Goal: Task Accomplishment & Management: Complete application form

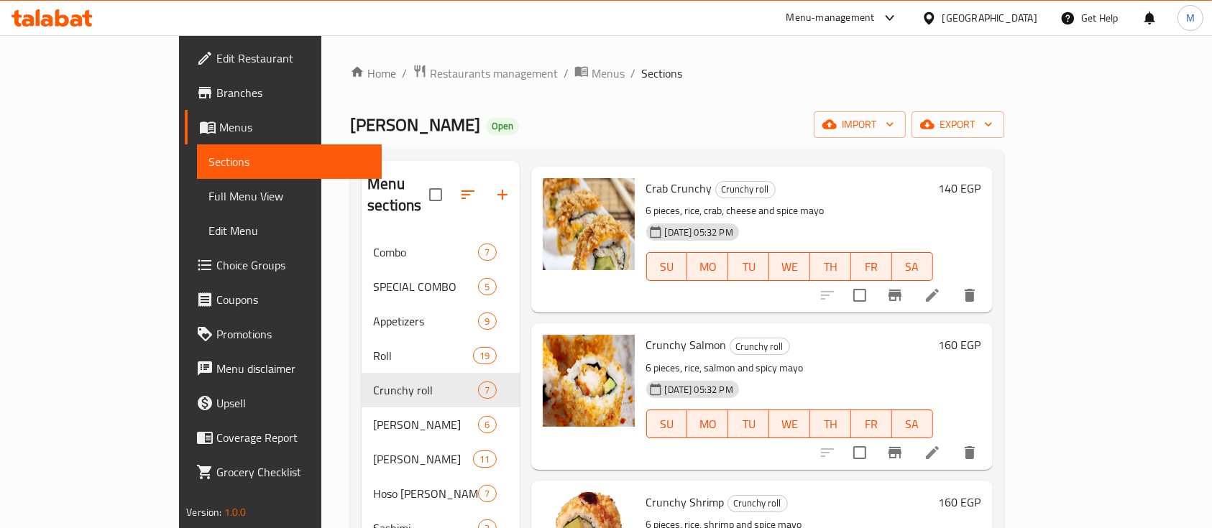
scroll to position [63, 0]
click at [981, 334] on h6 "160 EGP" at bounding box center [960, 344] width 42 height 20
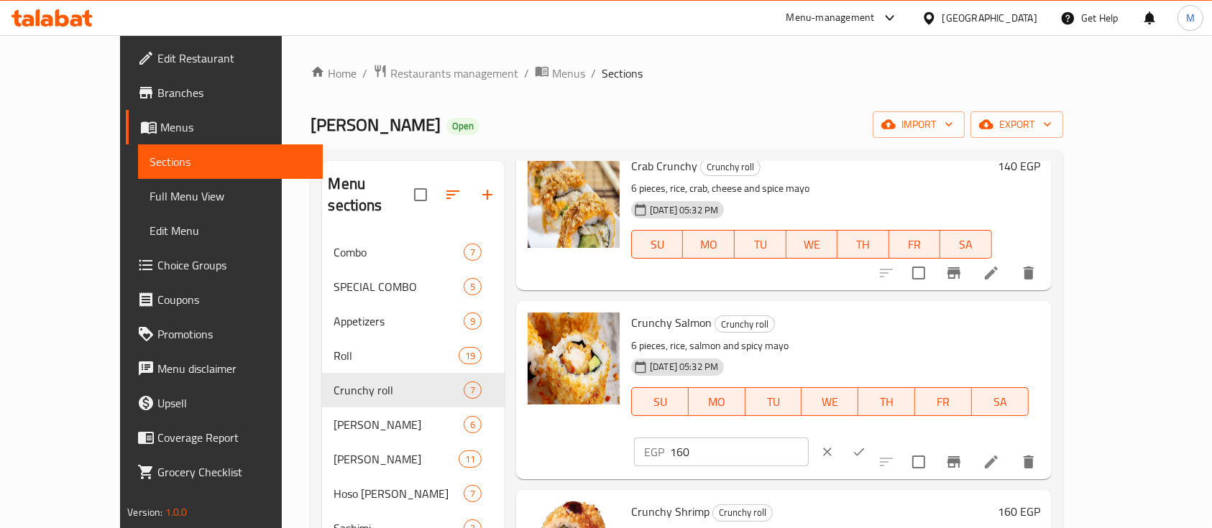
click at [809, 438] on input "160" at bounding box center [739, 452] width 139 height 29
type input "190"
click at [875, 436] on button "ok" at bounding box center [859, 452] width 32 height 32
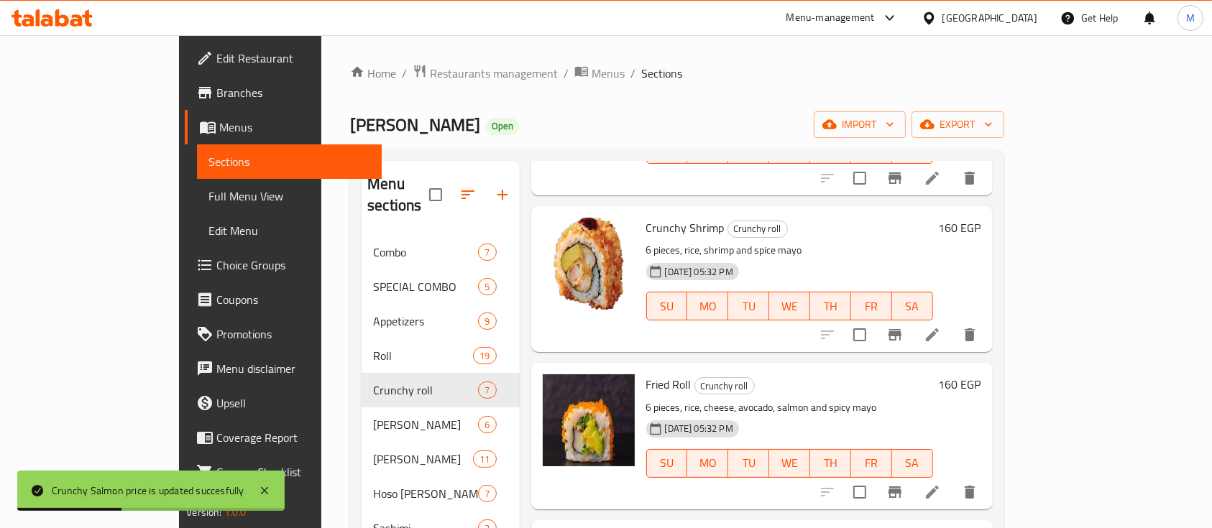
scroll to position [339, 0]
click at [981, 216] on h6 "160 EGP" at bounding box center [960, 226] width 42 height 20
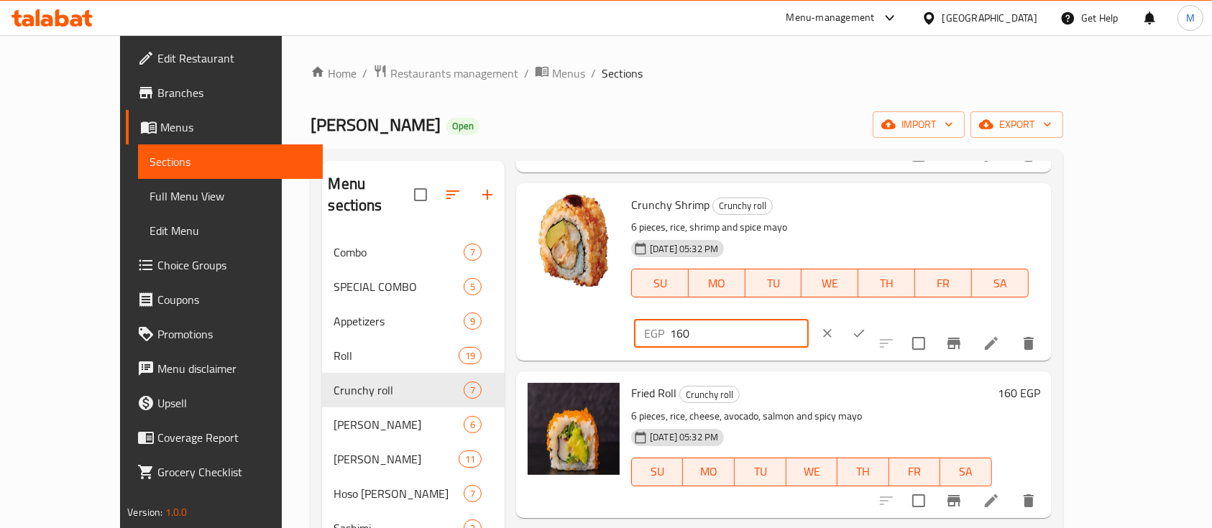
click at [809, 319] on input "160" at bounding box center [739, 333] width 139 height 29
type input "190"
click at [866, 326] on icon "ok" at bounding box center [859, 333] width 14 height 14
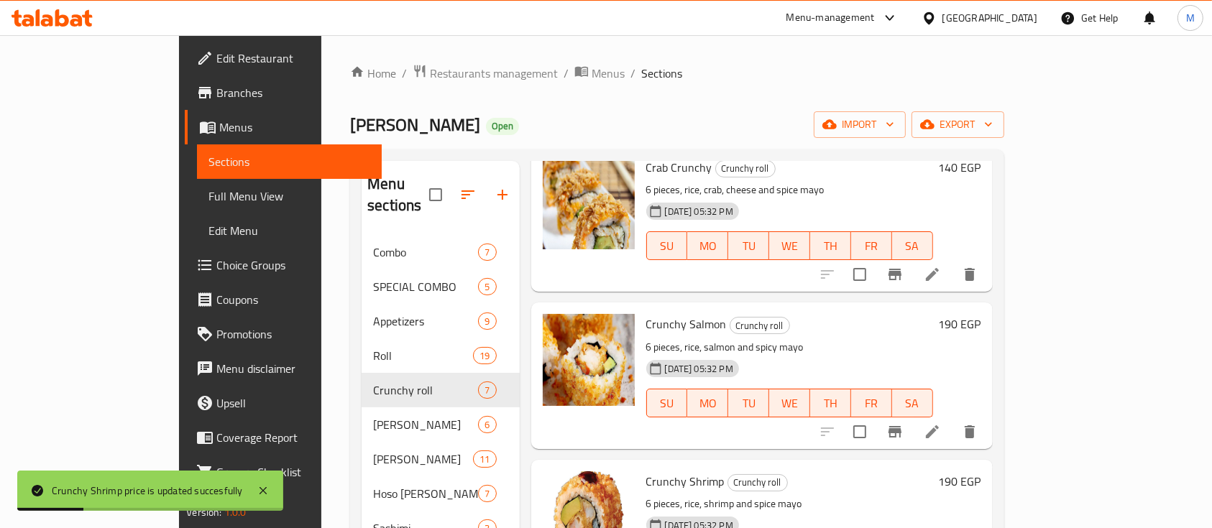
scroll to position [0, 0]
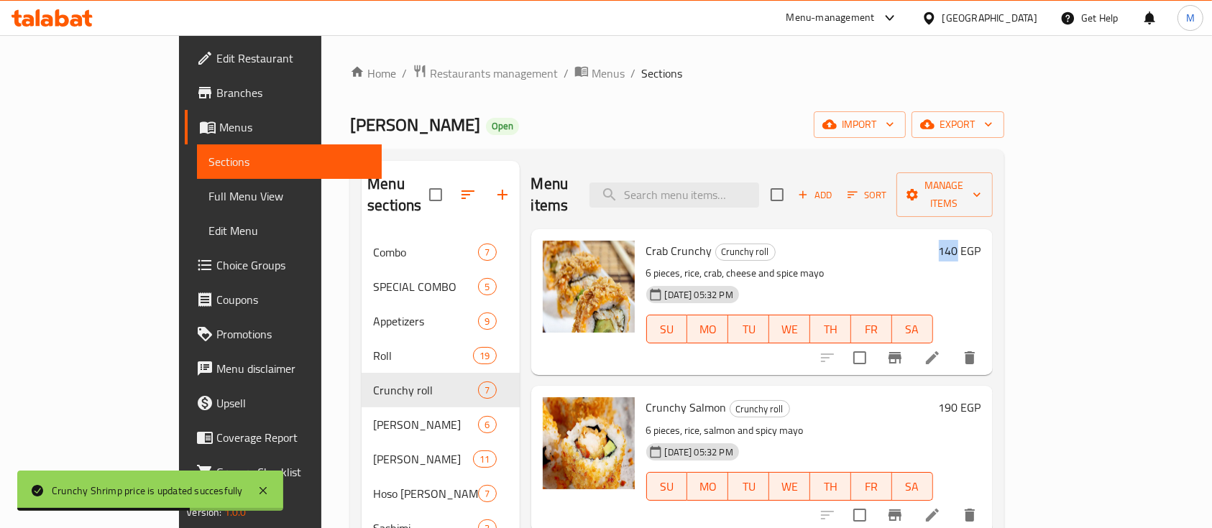
drag, startPoint x: 1122, startPoint y: 229, endPoint x: 1102, endPoint y: 233, distance: 19.7
click at [981, 241] on div "140 EGP" at bounding box center [957, 251] width 48 height 20
click at [981, 241] on h6 "140 EGP" at bounding box center [960, 251] width 42 height 20
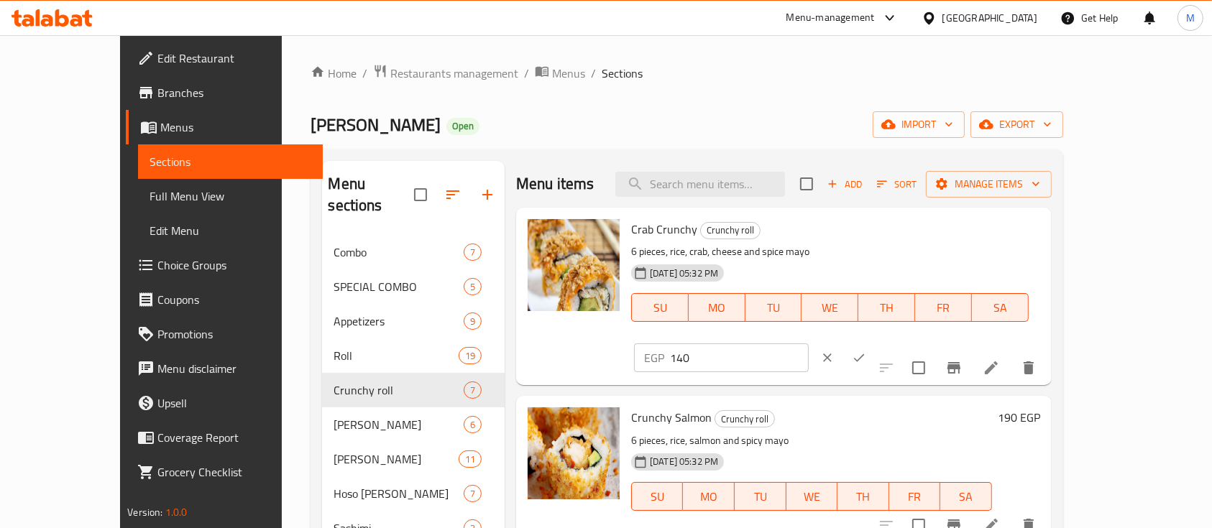
click at [809, 344] on input "140" at bounding box center [739, 358] width 139 height 29
type input "180"
click at [875, 342] on button "ok" at bounding box center [859, 358] width 32 height 32
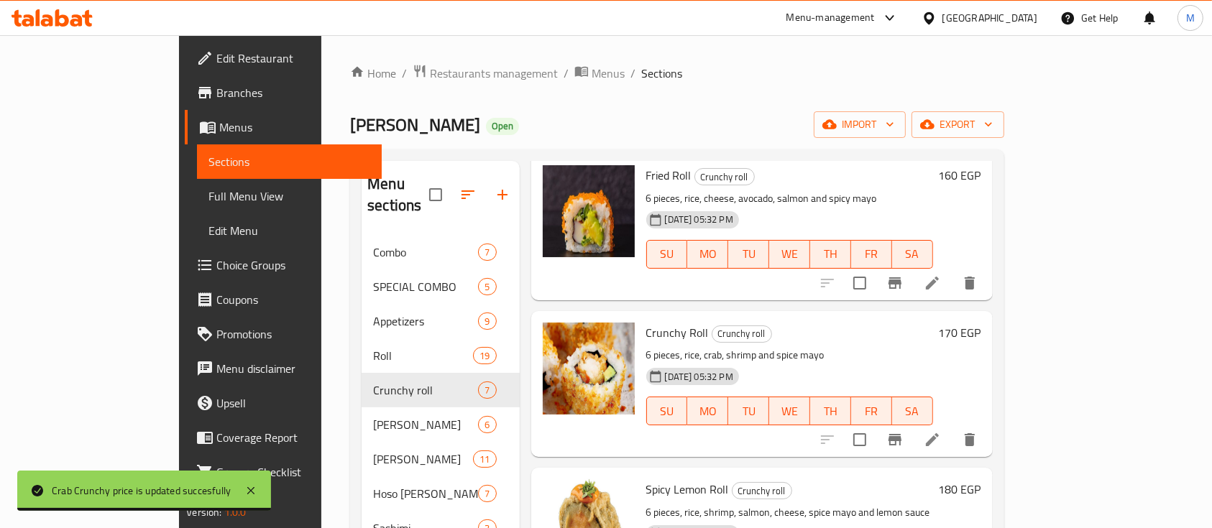
scroll to position [547, 0]
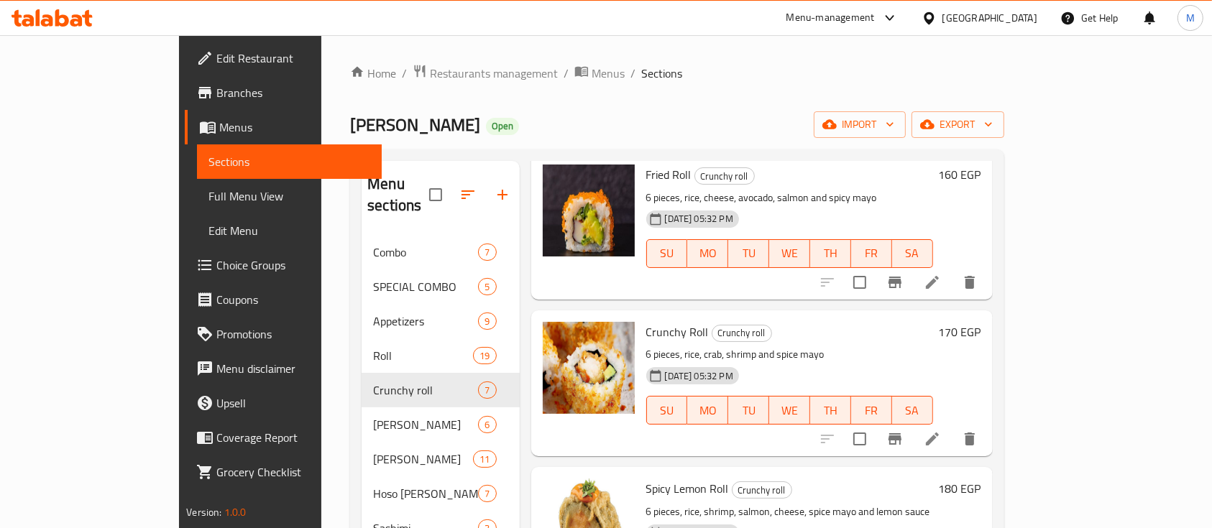
click at [981, 322] on h6 "170 EGP" at bounding box center [960, 332] width 42 height 20
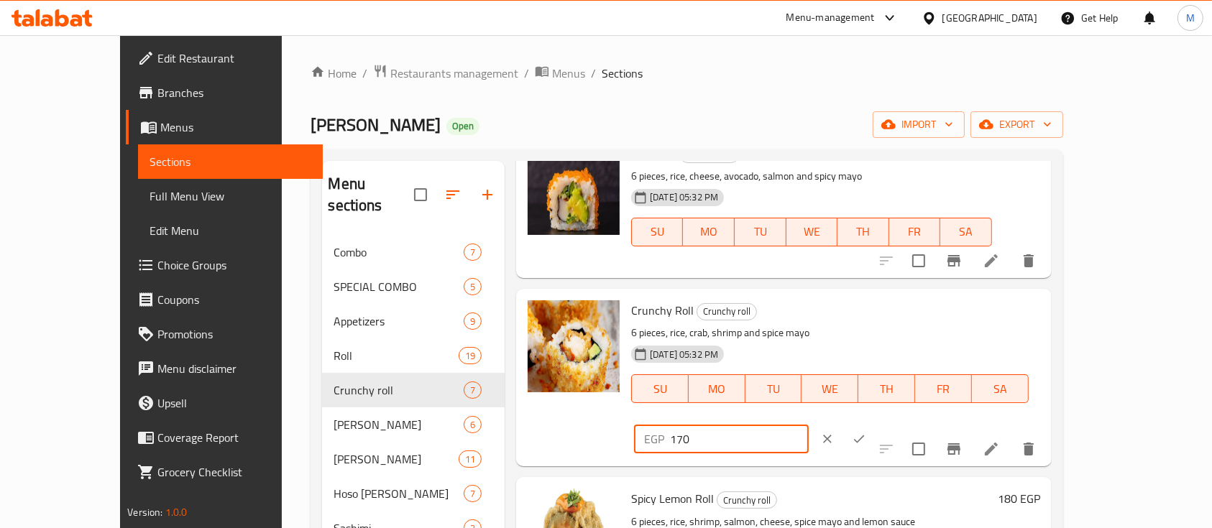
click at [809, 425] on input "170" at bounding box center [739, 439] width 139 height 29
type input "1"
type input "200"
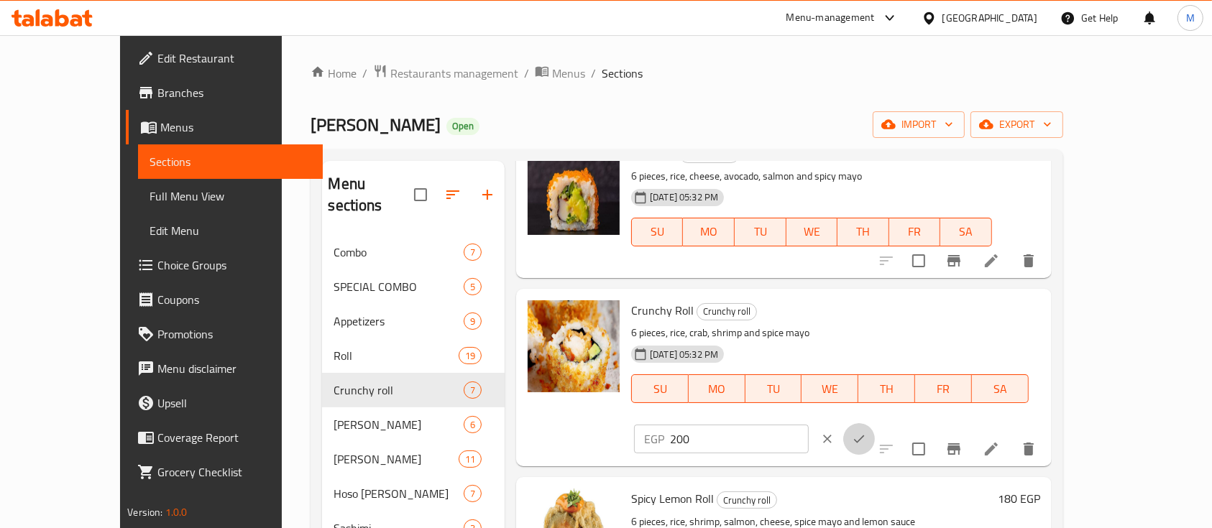
click at [875, 424] on button "ok" at bounding box center [859, 440] width 32 height 32
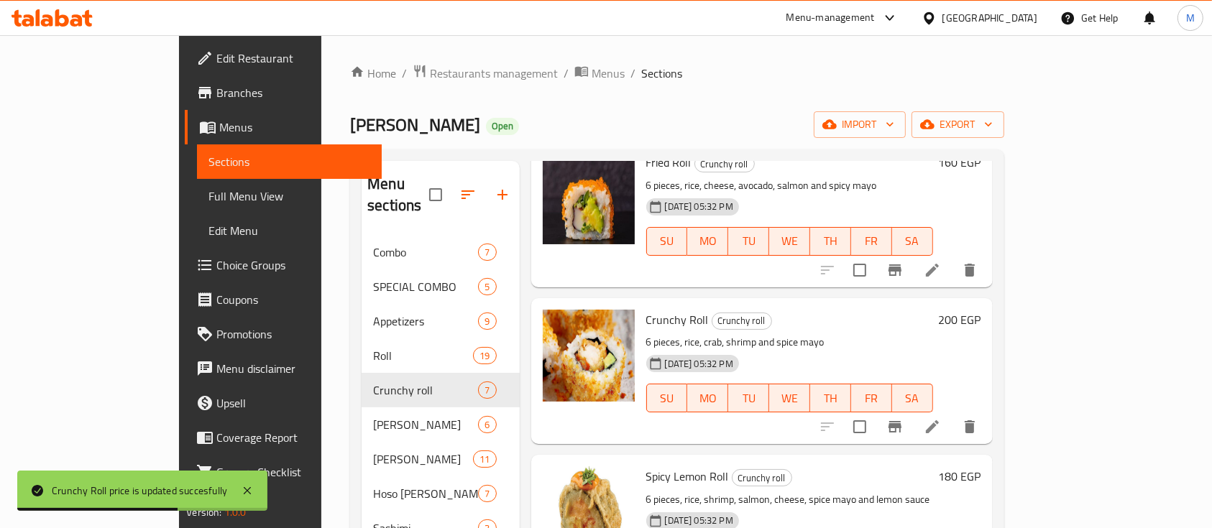
scroll to position [248, 0]
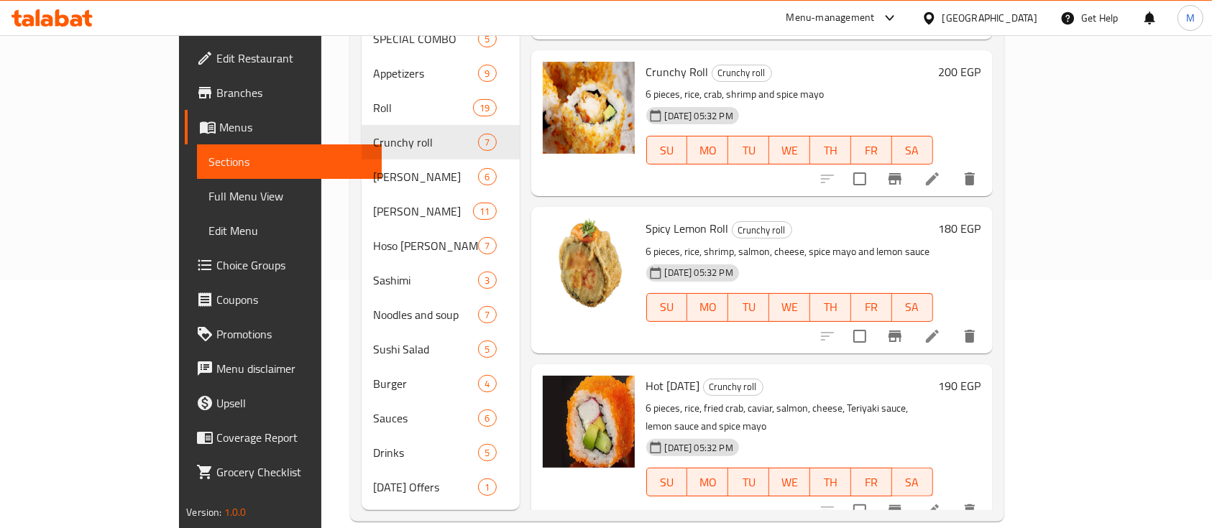
click at [981, 219] on h6 "180 EGP" at bounding box center [960, 229] width 42 height 20
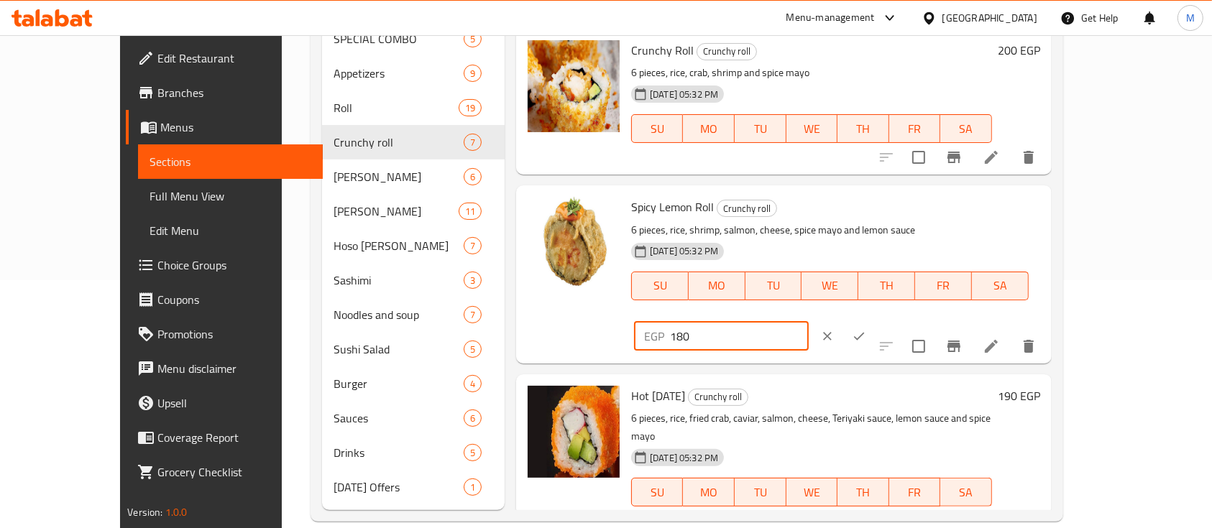
drag, startPoint x: 995, startPoint y: 201, endPoint x: 559, endPoint y: 256, distance: 439.9
click at [559, 256] on div "Spicy Lemon Roll Crunchy roll 6 pieces, rice, shrimp, salmon, cheese, spice may…" at bounding box center [784, 274] width 524 height 166
type input "210"
click at [875, 321] on button "ok" at bounding box center [859, 337] width 32 height 32
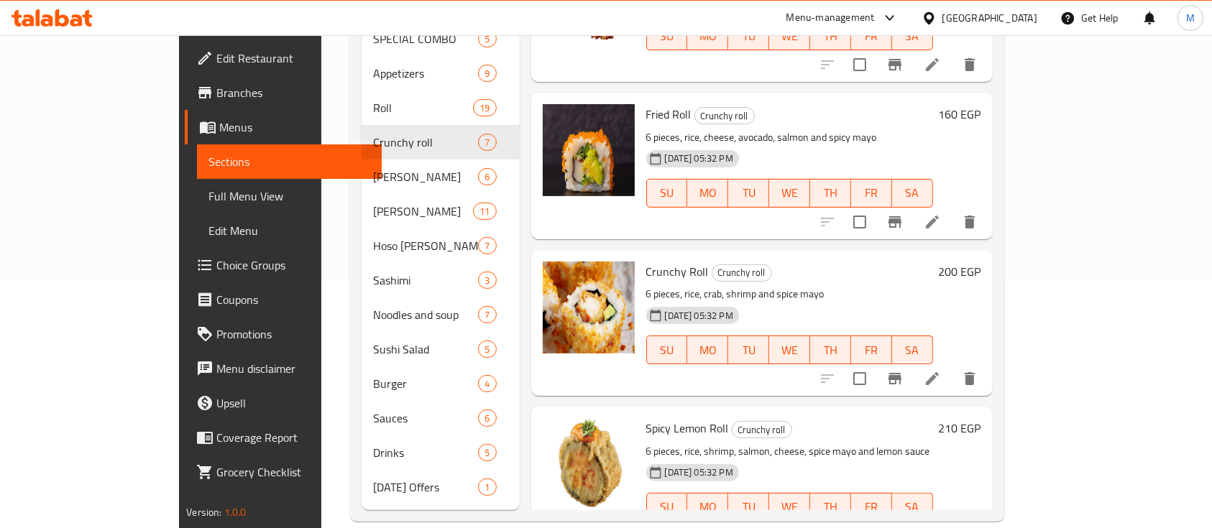
scroll to position [358, 0]
click at [981, 106] on h6 "160 EGP" at bounding box center [960, 116] width 42 height 20
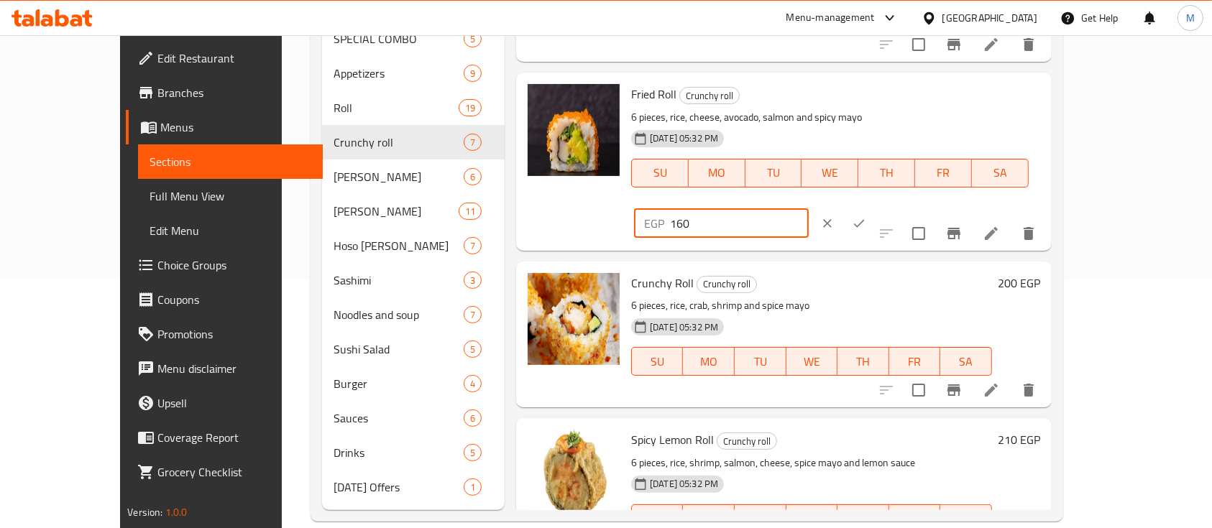
click at [809, 209] on input "160" at bounding box center [739, 223] width 139 height 29
type input "1"
type input "200"
click at [866, 216] on icon "ok" at bounding box center [859, 223] width 14 height 14
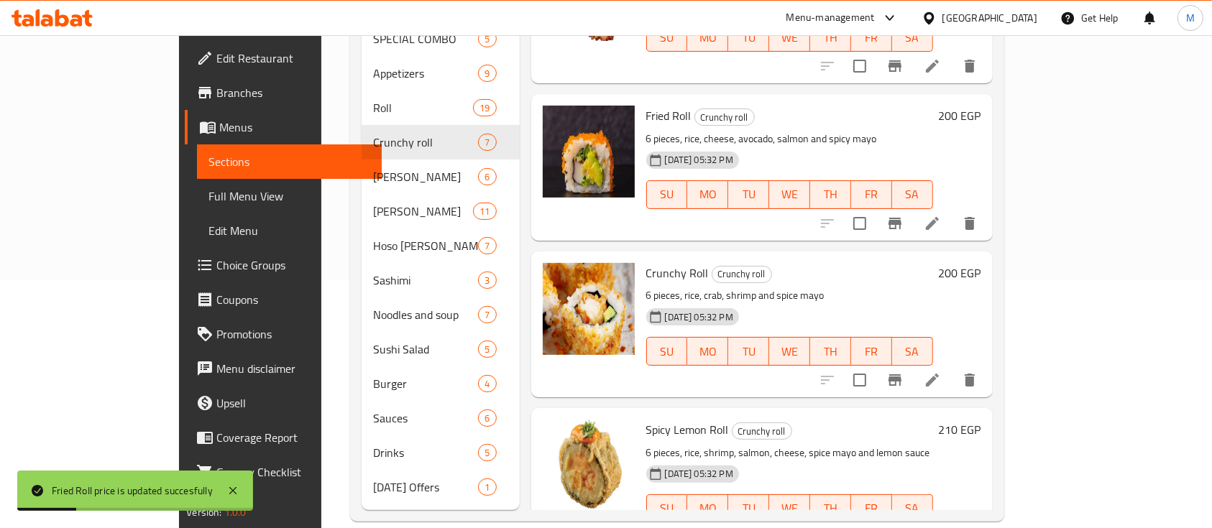
scroll to position [559, 0]
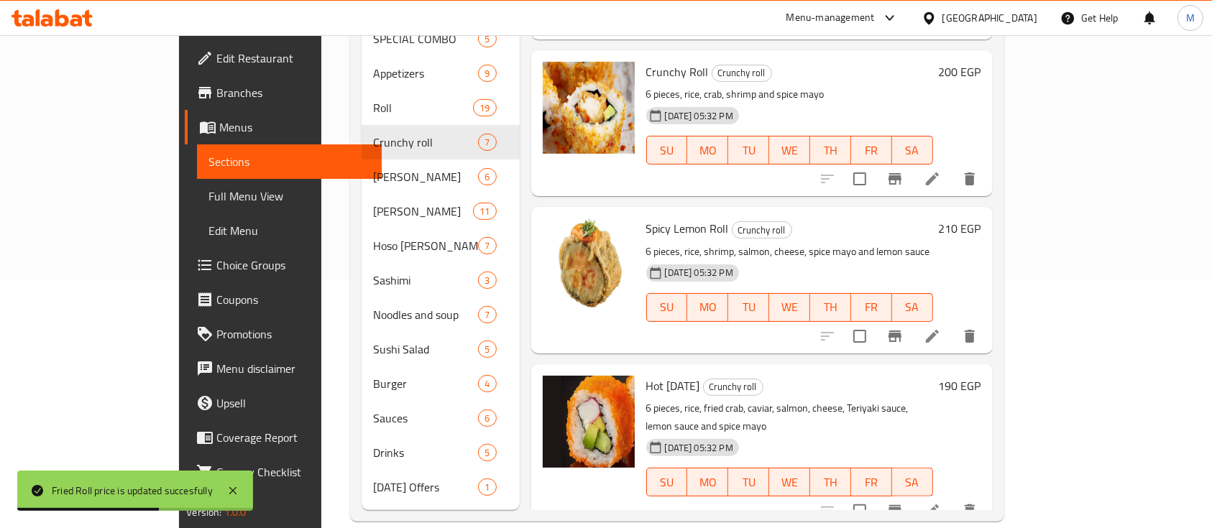
click at [981, 376] on h6 "190 EGP" at bounding box center [960, 386] width 42 height 20
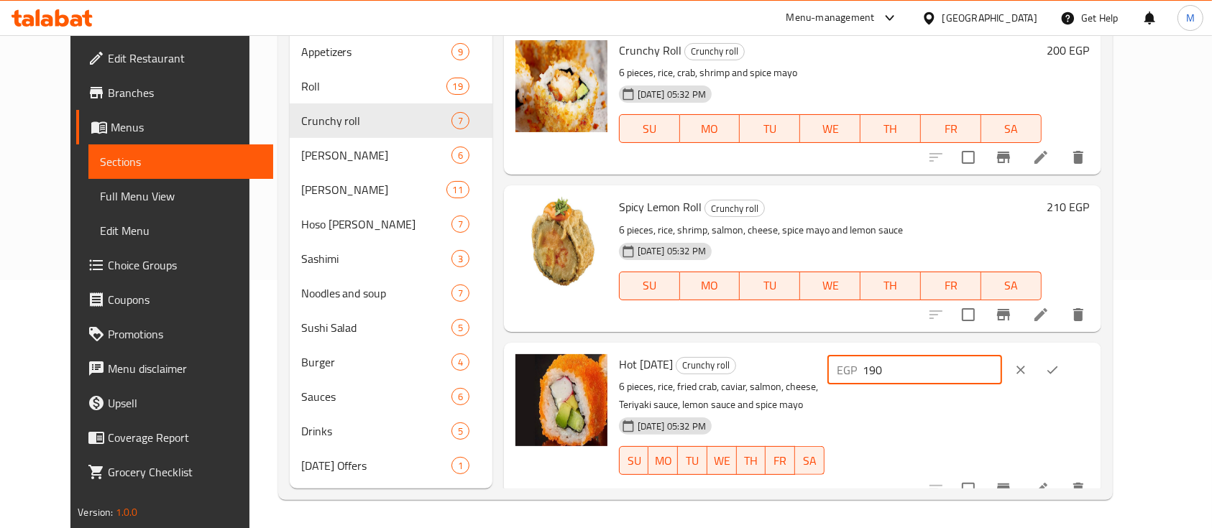
drag, startPoint x: 970, startPoint y: 360, endPoint x: 647, endPoint y: 330, distance: 324.2
type input "220"
click at [1060, 363] on icon "ok" at bounding box center [1052, 370] width 14 height 14
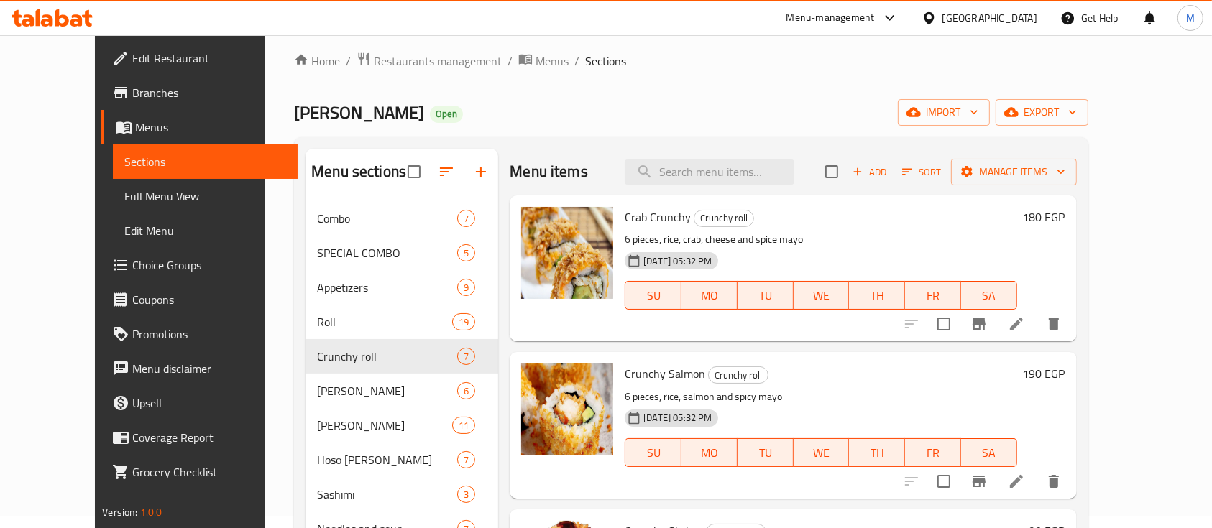
scroll to position [0, 0]
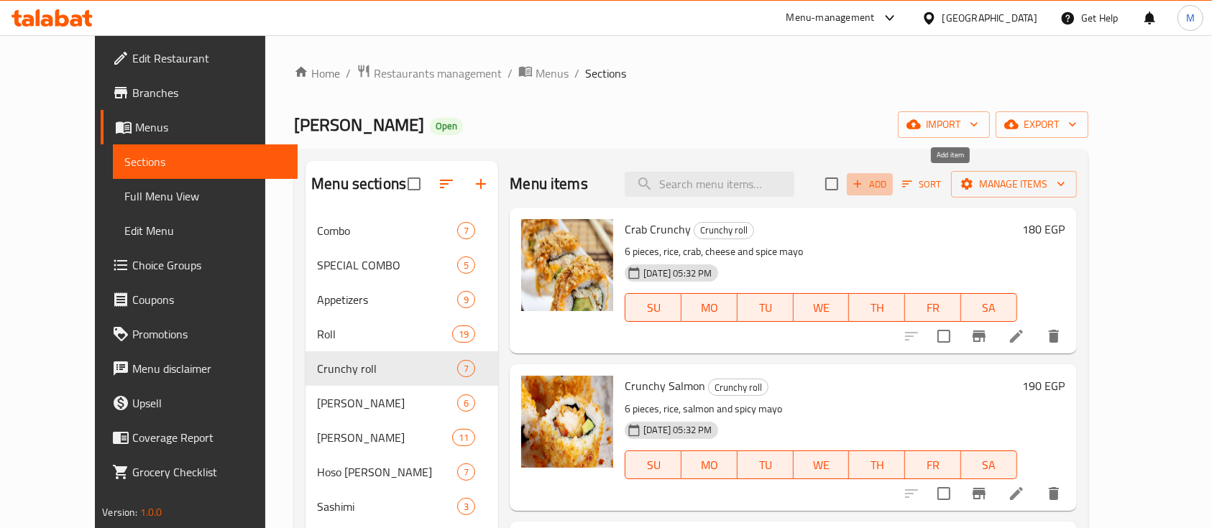
click at [889, 176] on span "Add" at bounding box center [870, 184] width 39 height 17
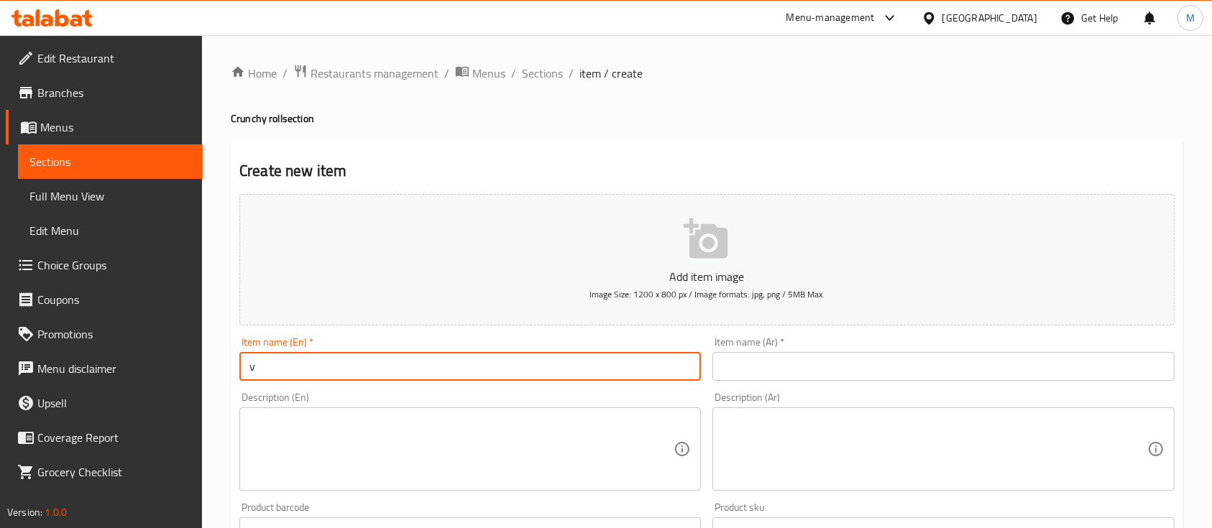
click at [407, 365] on input "v" at bounding box center [470, 366] width 462 height 29
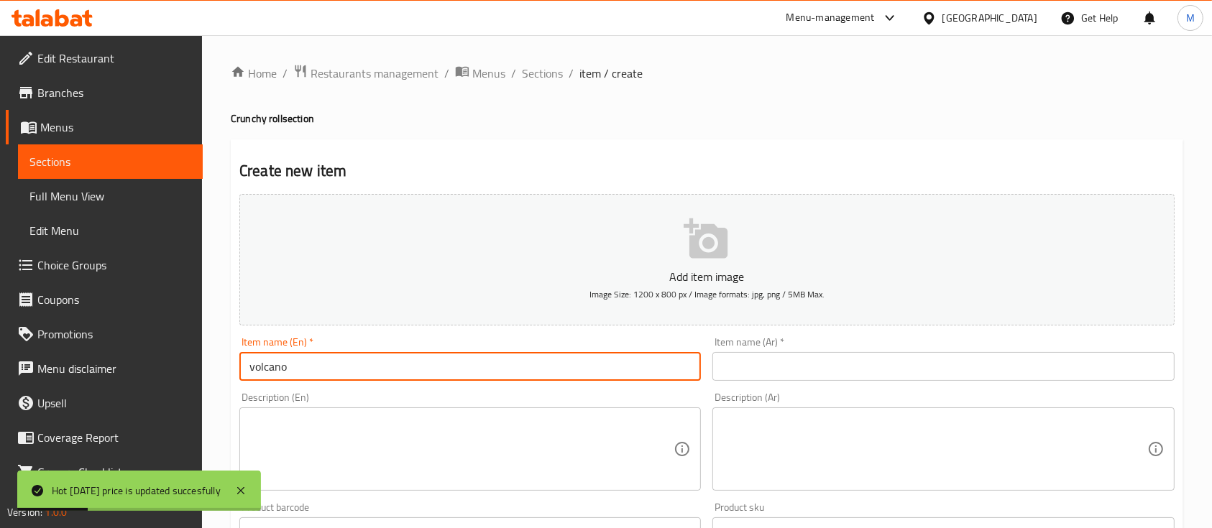
type input "volcano"
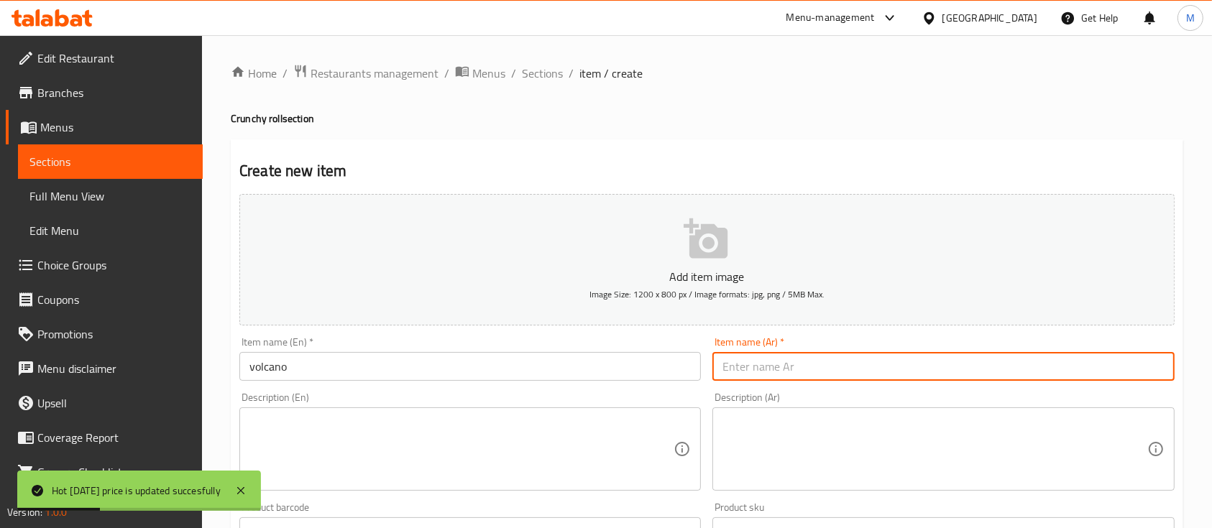
click at [828, 371] on input "text" at bounding box center [944, 366] width 462 height 29
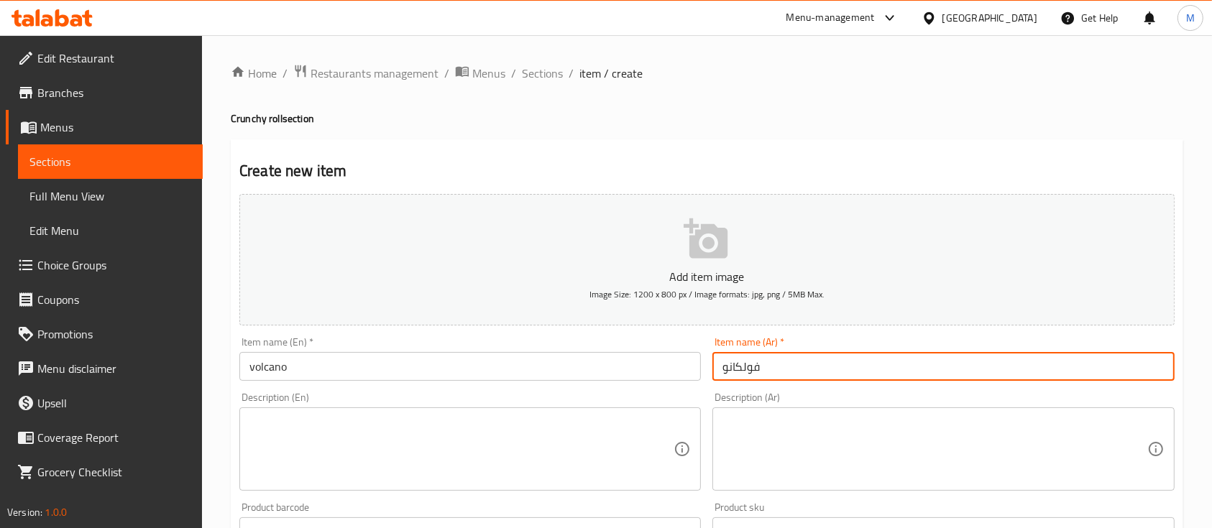
type input "فولكانو"
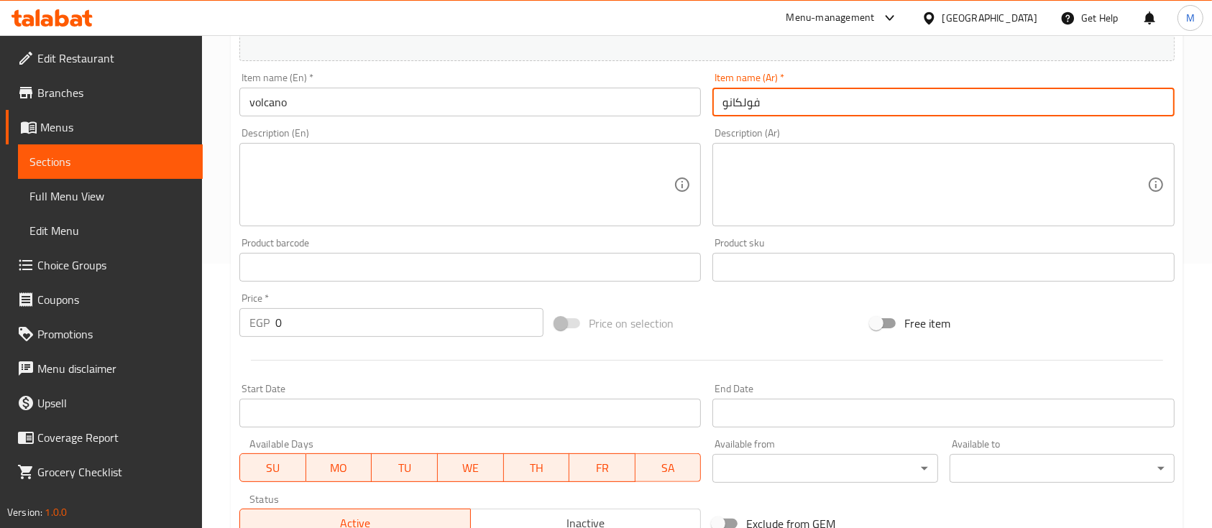
scroll to position [265, 0]
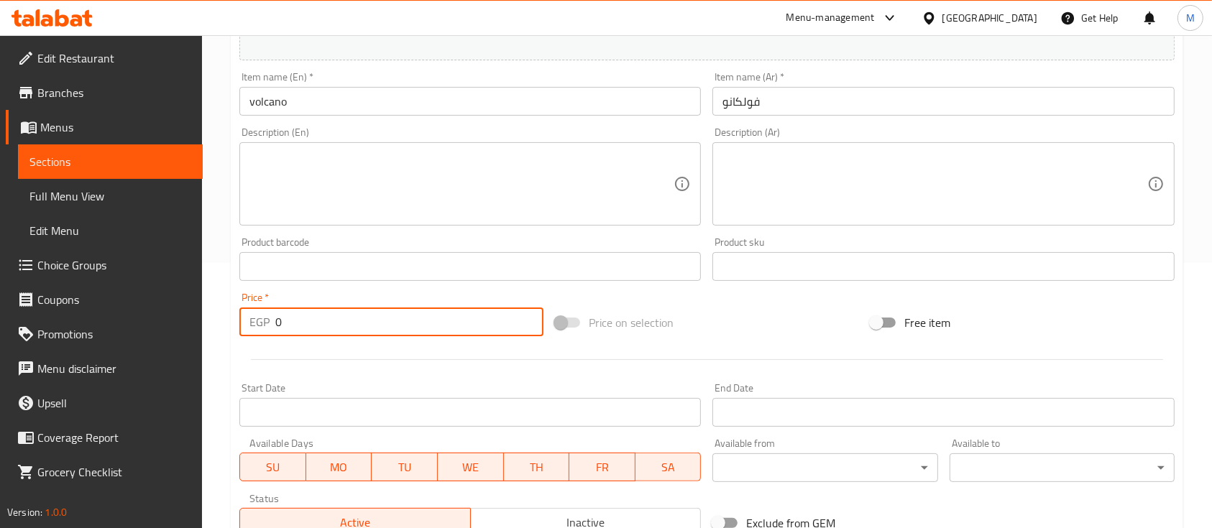
drag, startPoint x: 302, startPoint y: 322, endPoint x: 162, endPoint y: 323, distance: 140.2
click at [162, 323] on div "Edit Restaurant Branches Menus Sections Full Menu View Edit Menu Choice Groups …" at bounding box center [606, 260] width 1212 height 981
type input "200"
click at [298, 362] on div at bounding box center [707, 359] width 947 height 35
click at [351, 149] on div "Description (En)" at bounding box center [470, 183] width 462 height 83
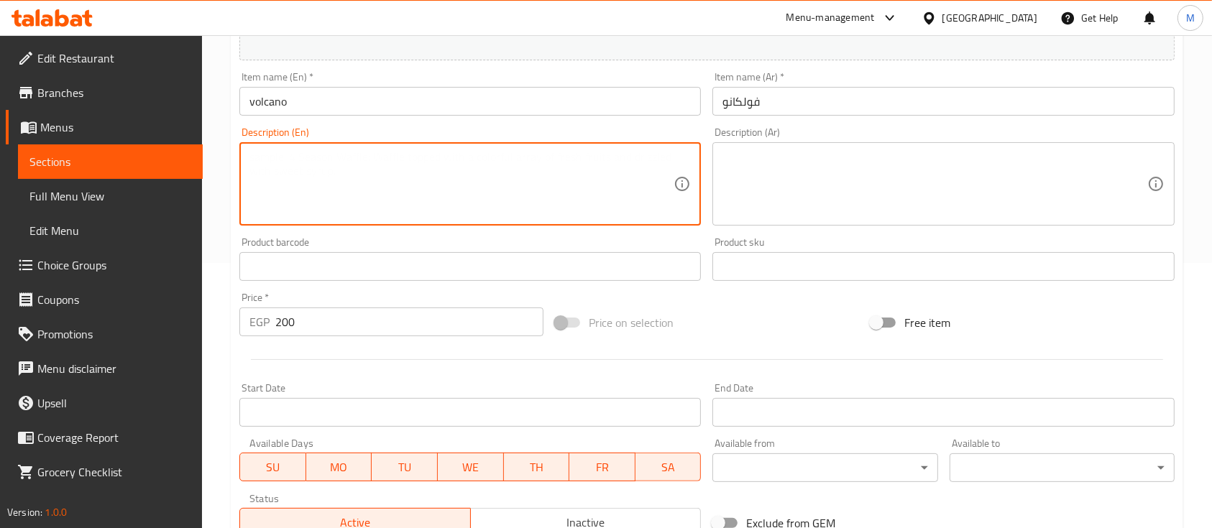
type textarea "ب"
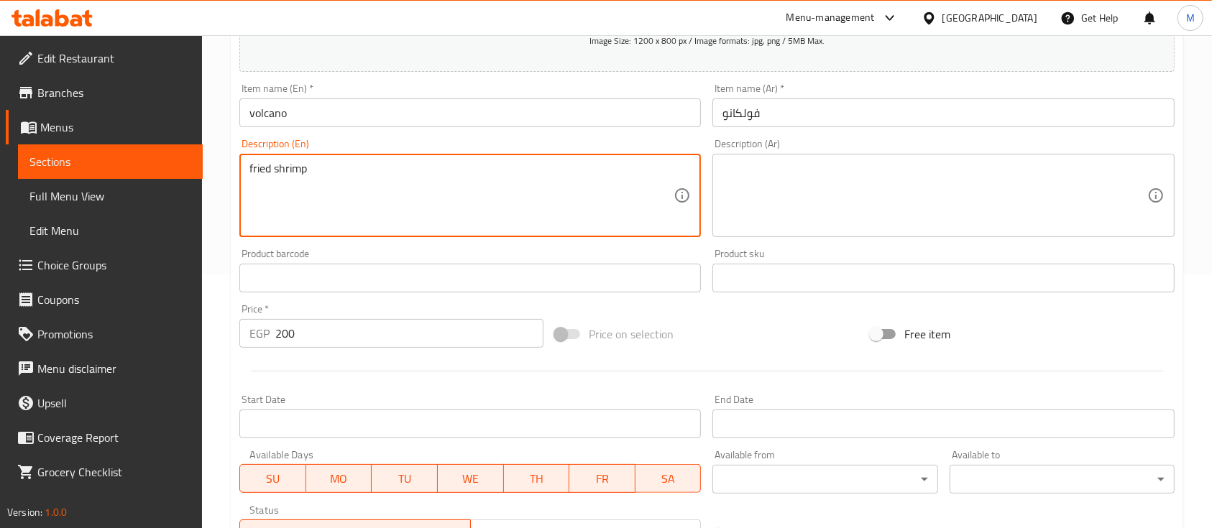
drag, startPoint x: 370, startPoint y: 180, endPoint x: 75, endPoint y: 161, distance: 296.1
click at [75, 161] on div "Edit Restaurant Branches Menus Sections Full Menu View Edit Menu Choice Groups …" at bounding box center [606, 271] width 1212 height 981
paste textarea "FRIED SHRIMP, CHEESE. AVOCADO SMOKED SALMON, SERA TASTE SAUCE, SPICY RAYONNAISE"
click at [461, 188] on textarea "FRIED SHRIMP, CHEESE. AVOCADO SMOKED SALMON, SERA TASTE SAUCE, SPICY RAYONNAISE" at bounding box center [462, 196] width 424 height 68
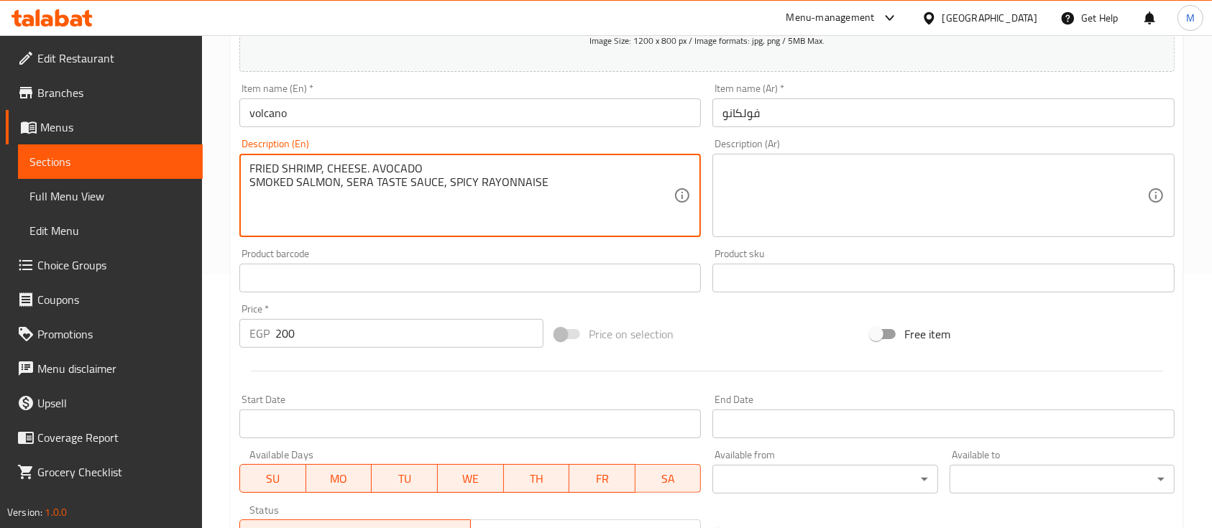
click at [483, 178] on textarea "FRIED SHRIMP, CHEESE. AVOCADO SMOKED SALMON, SERA TASTE SAUCE, SPICY RAYONNAISE" at bounding box center [462, 196] width 424 height 68
drag, startPoint x: 559, startPoint y: 183, endPoint x: 148, endPoint y: 103, distance: 419.0
click at [148, 103] on div "Edit Restaurant Branches Menus Sections Full Menu View Edit Menu Choice Groups …" at bounding box center [606, 271] width 1212 height 981
type textarea "FRIED SHRIMP, CHEESE. AVOCADO SMOKED SALMON, SERA TASTE SAUCE, SPICY MAYONNAISE"
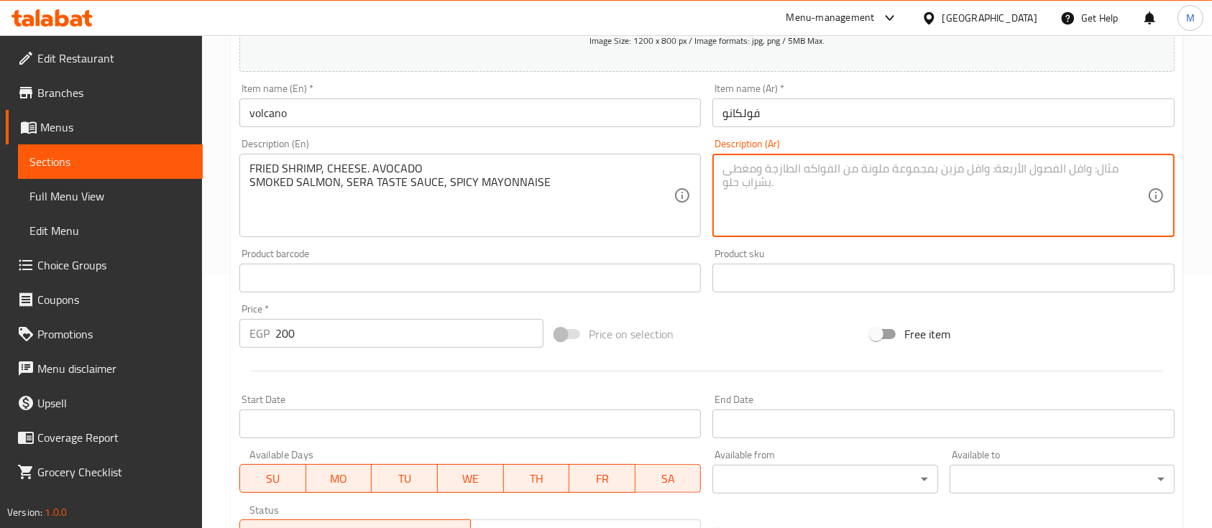
click at [839, 191] on textarea at bounding box center [935, 196] width 424 height 68
paste textarea "روبيان مقلي، جبنة، أفوكادو، سلمون مدخن، صلصة بنكهة السيرا، مايونيز حار"
type textarea "روبيان مقلي، جبنة، أفوكادو، سلمون مدخن، صلصة بنكهة السيرا، مايونيز حار"
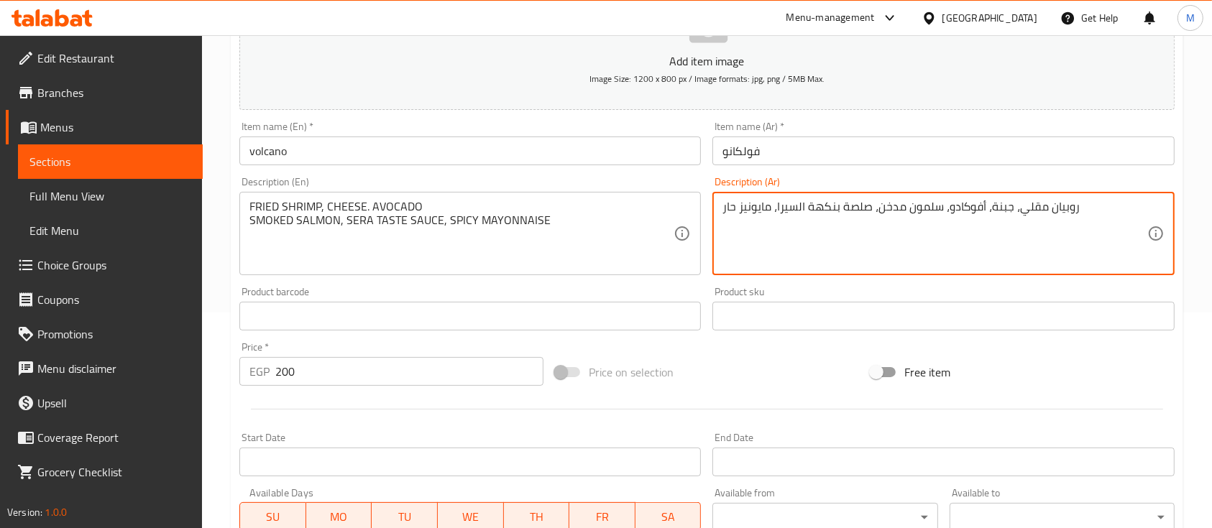
scroll to position [488, 0]
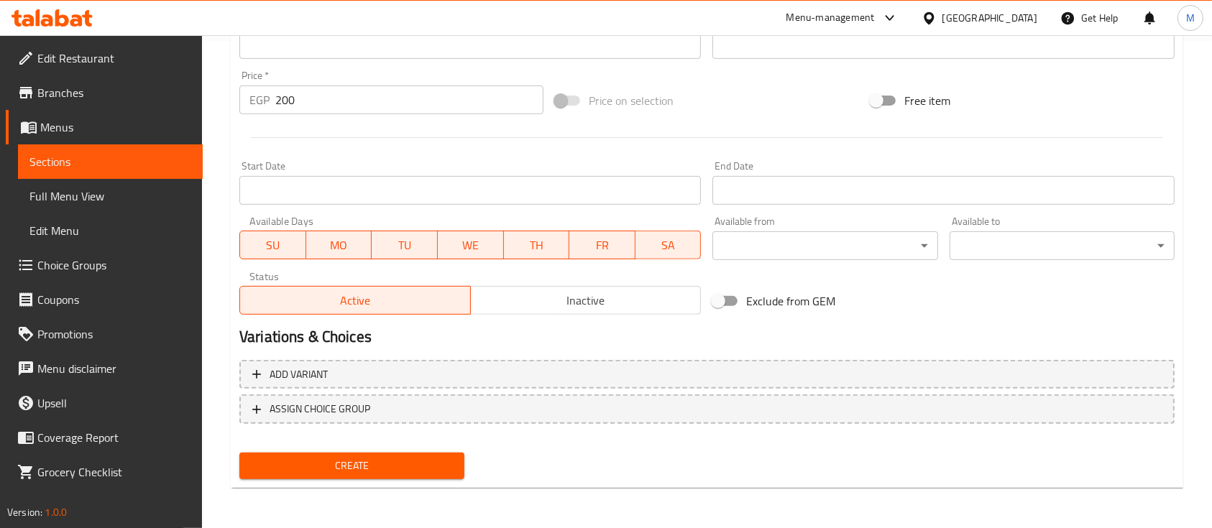
drag, startPoint x: 306, startPoint y: 450, endPoint x: 318, endPoint y: 468, distance: 21.7
click at [318, 468] on div "Create" at bounding box center [352, 466] width 237 height 38
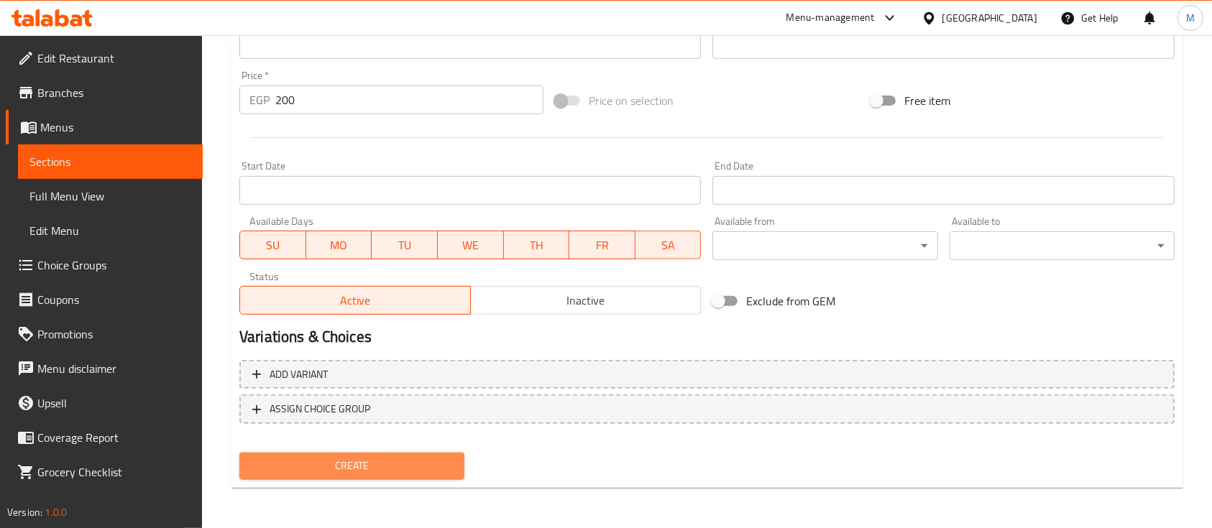
click at [318, 468] on span "Create" at bounding box center [352, 466] width 202 height 18
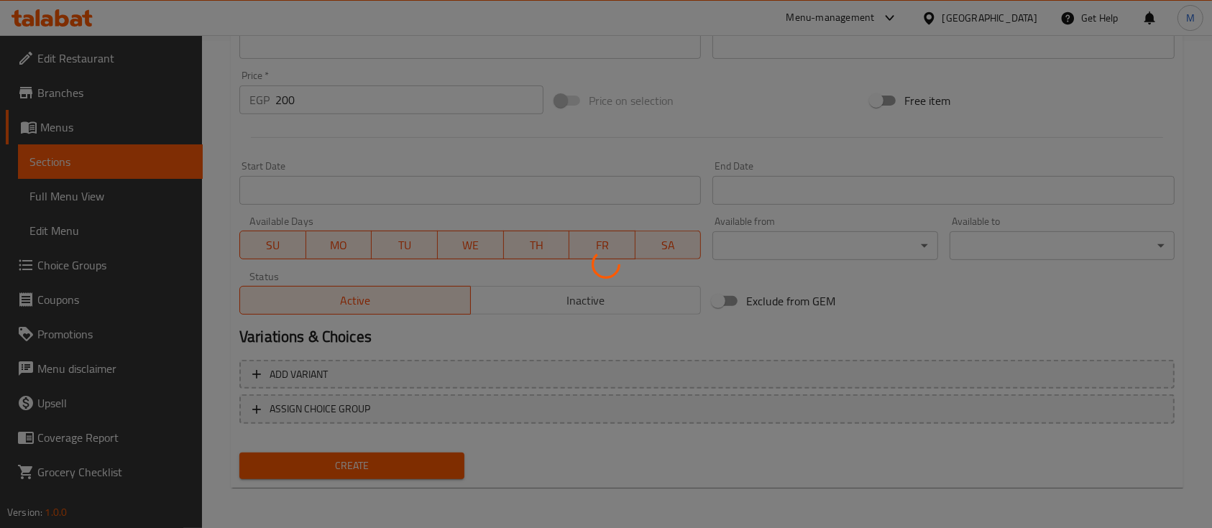
type input "0"
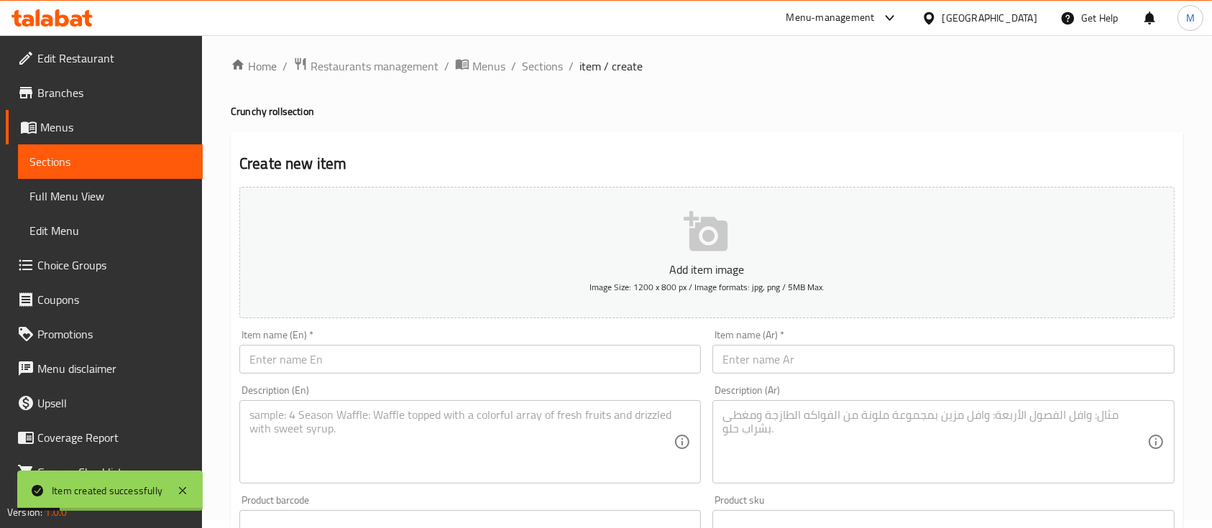
scroll to position [0, 0]
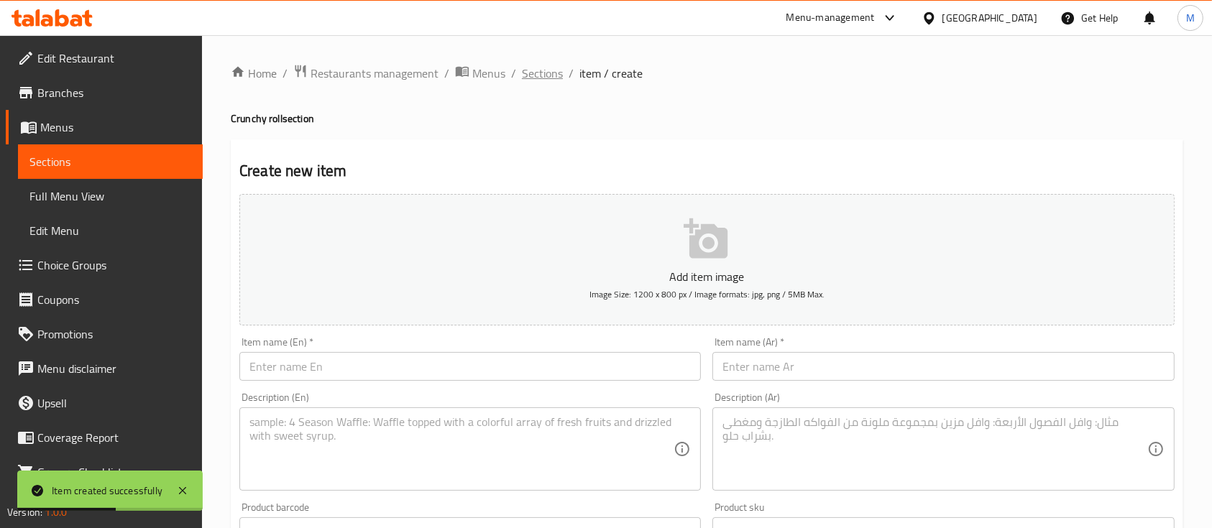
click at [522, 80] on span "Sections" at bounding box center [542, 73] width 41 height 17
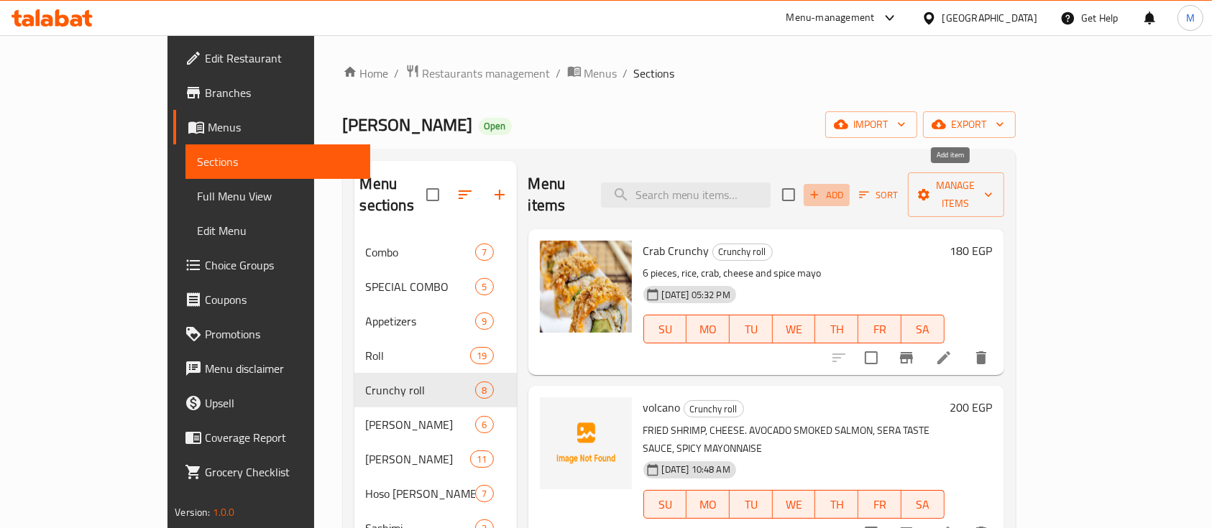
click at [821, 188] on icon "button" at bounding box center [814, 194] width 13 height 13
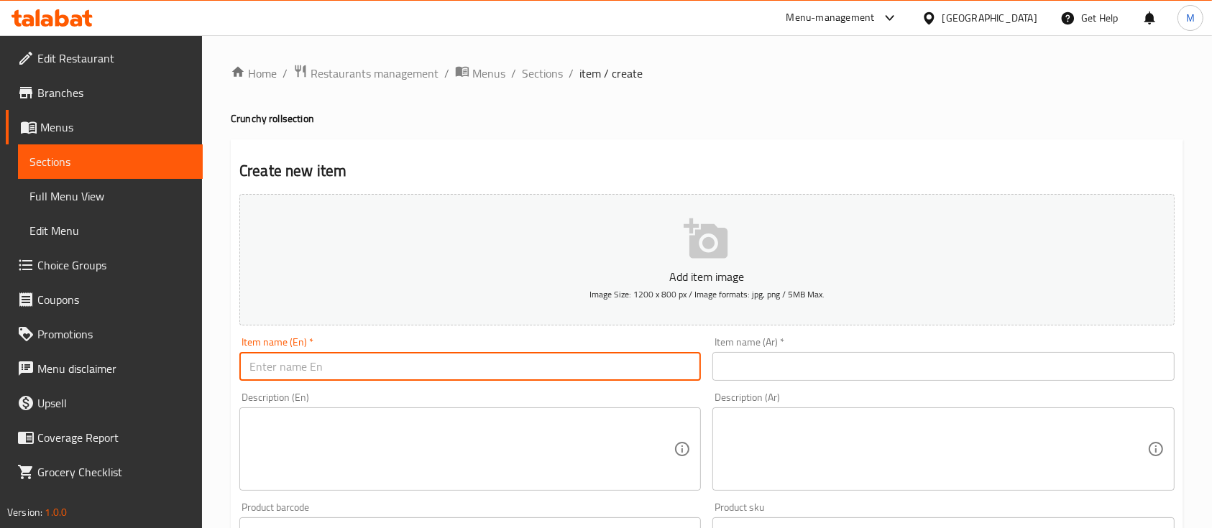
click at [342, 365] on input "text" at bounding box center [470, 366] width 462 height 29
paste input "[US_STATE] FRIED"
type input "[US_STATE] FRIED"
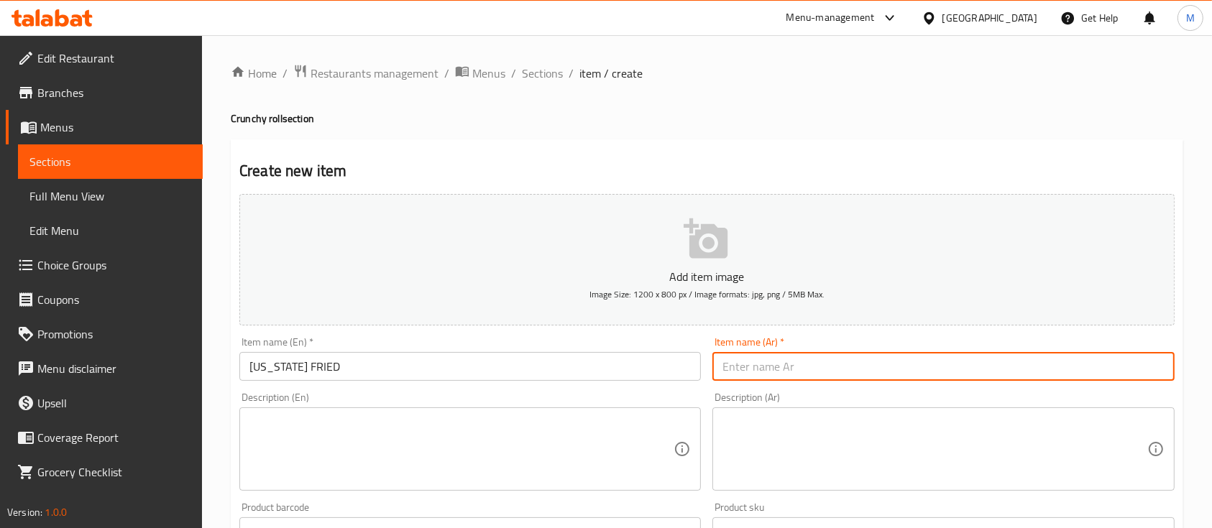
click at [745, 365] on input "text" at bounding box center [944, 366] width 462 height 29
type input "كاليفورنيا فرايد"
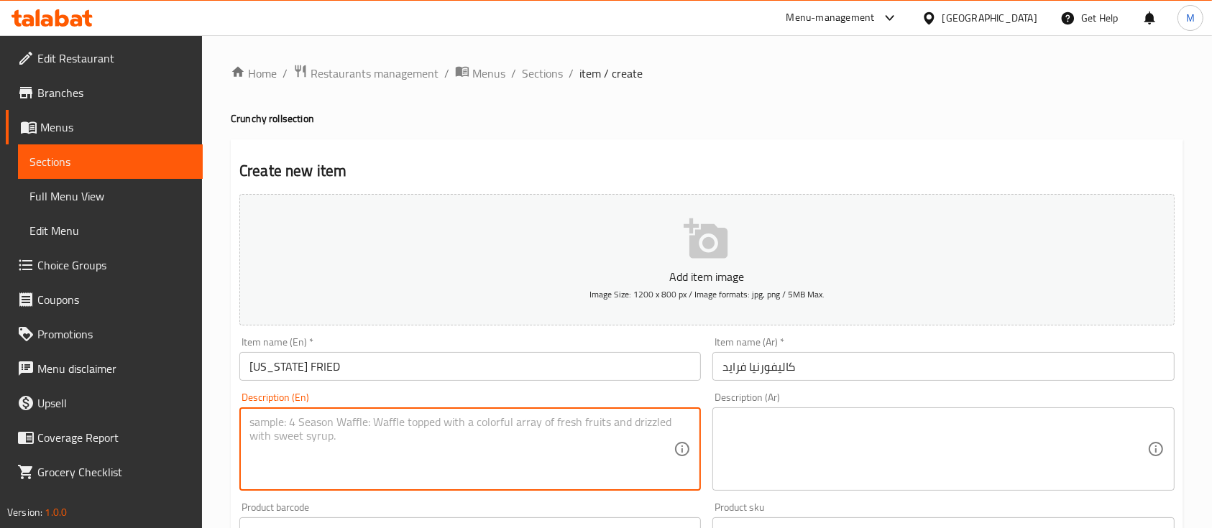
click at [339, 441] on textarea at bounding box center [462, 450] width 424 height 68
click at [487, 439] on textarea at bounding box center [462, 450] width 424 height 68
paste textarea "RICE, SALMON, CRAB, SPICY MAYO, CAVIAR"
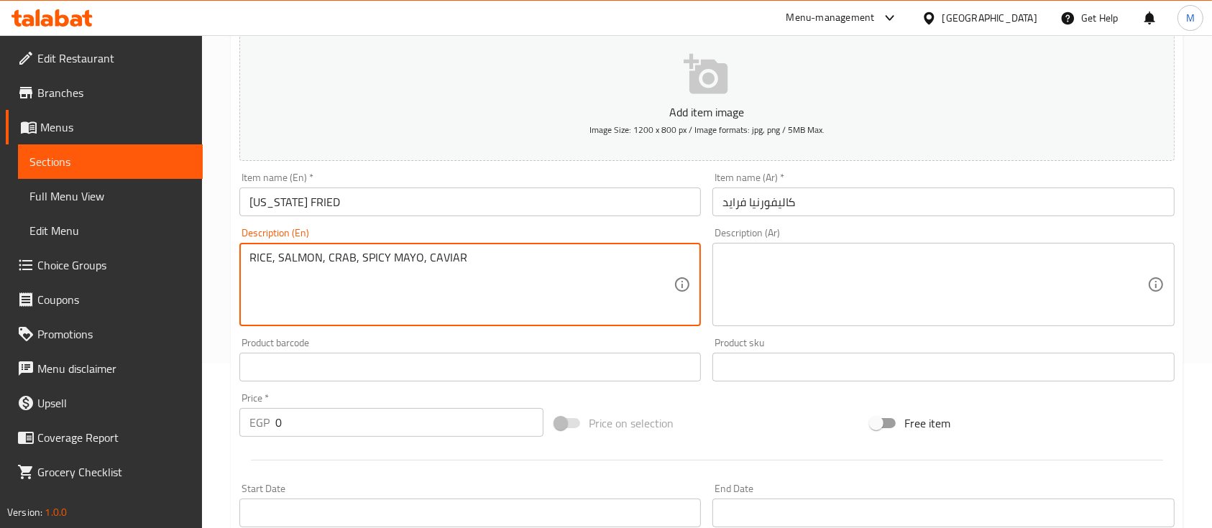
scroll to position [167, 0]
type textarea "RICE, SALMON, CRAB, SPICY MAYO, CAVIAR"
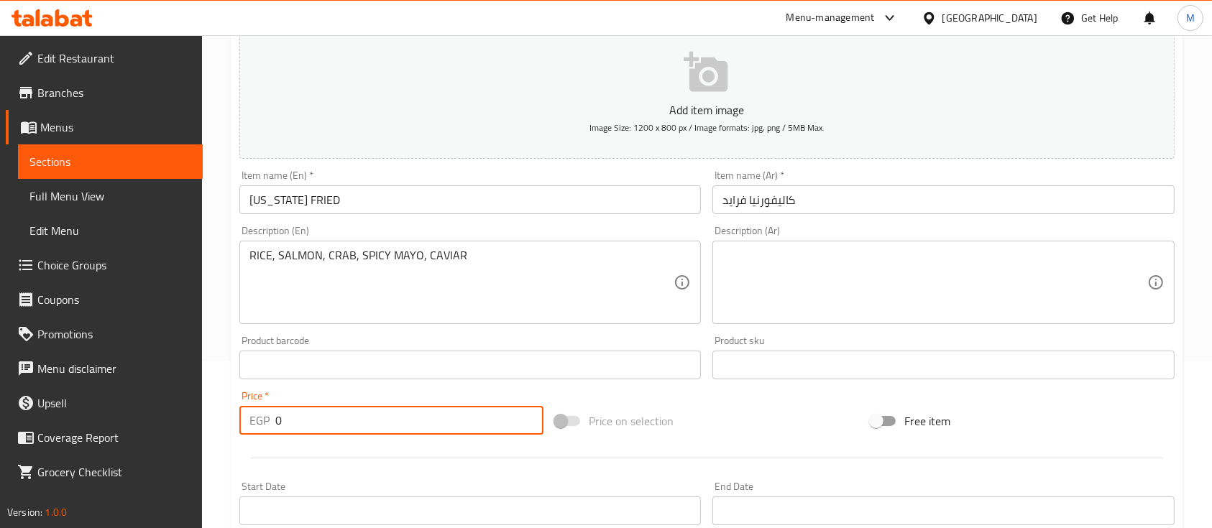
drag, startPoint x: 302, startPoint y: 413, endPoint x: 80, endPoint y: 392, distance: 223.2
click at [80, 392] on div "Edit Restaurant Branches Menus Sections Full Menu View Edit Menu Choice Groups …" at bounding box center [606, 358] width 1212 height 981
type input "200"
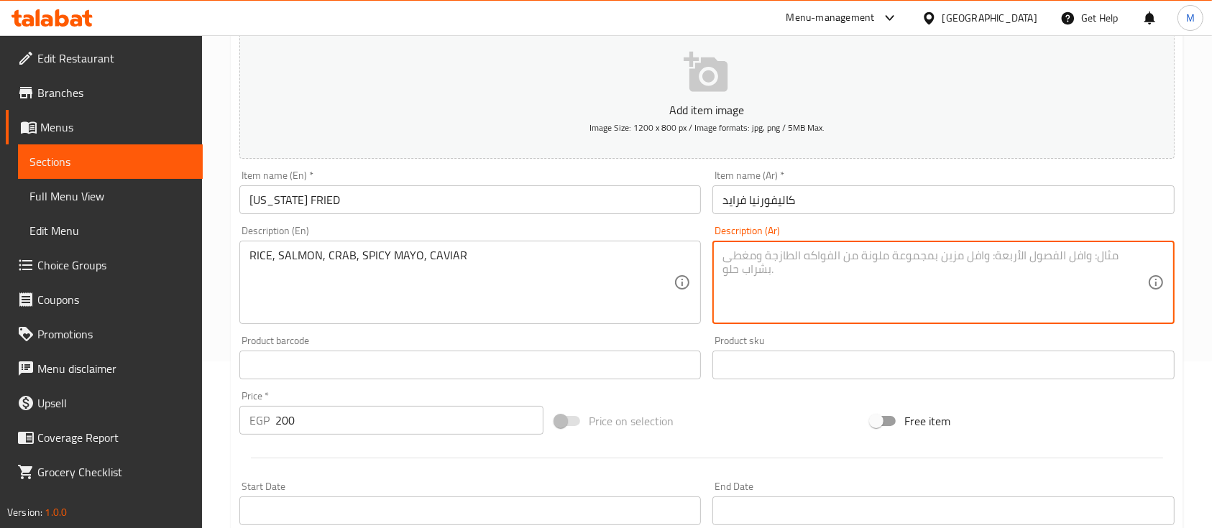
click at [795, 282] on textarea at bounding box center [935, 283] width 424 height 68
paste textarea "أرز، [PERSON_NAME]، سلطعون، [PERSON_NAME]، كافيار"
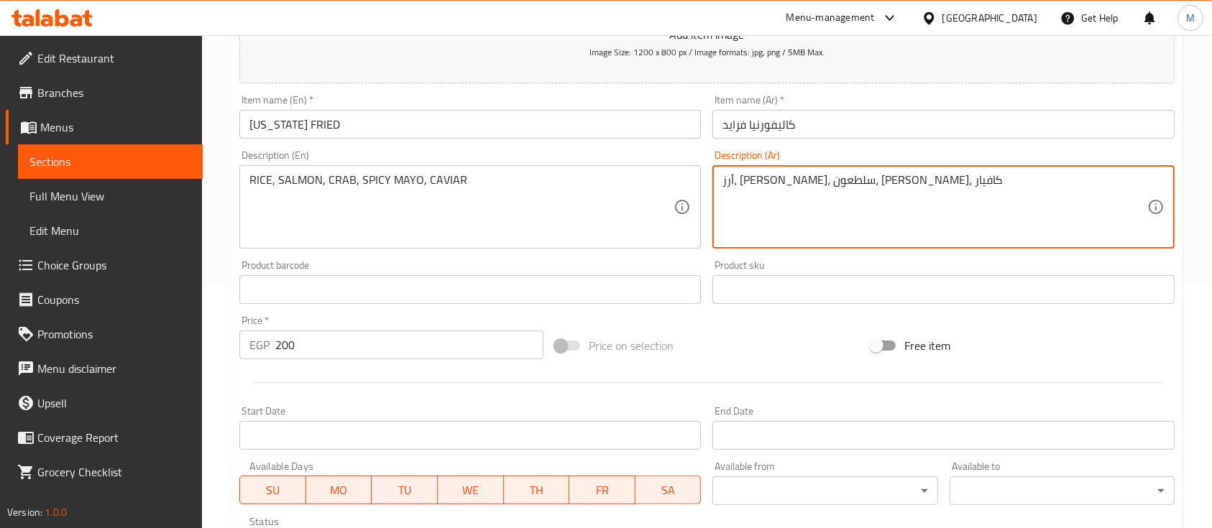
scroll to position [488, 0]
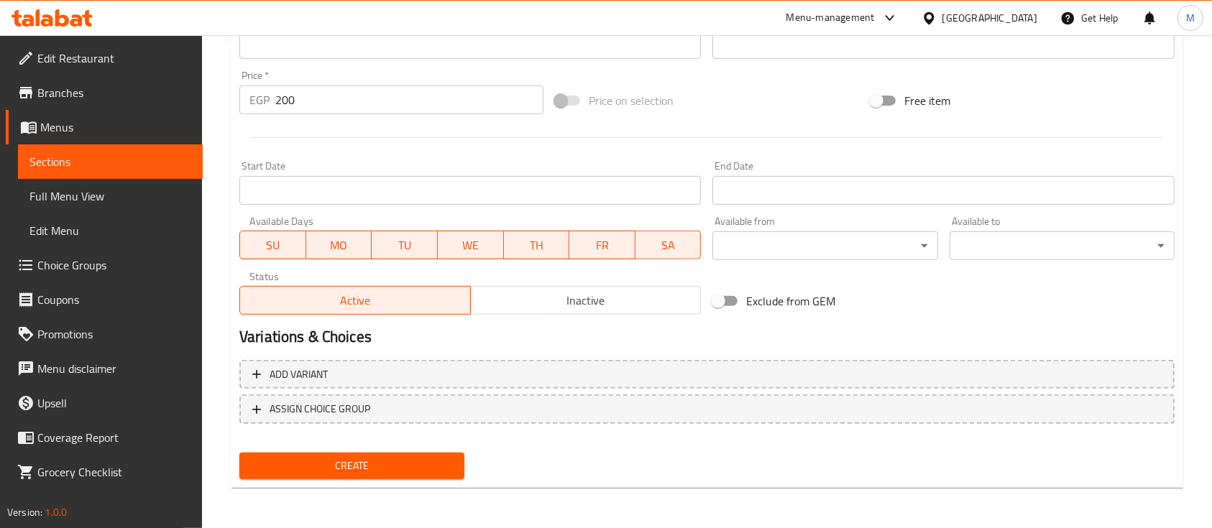
type textarea "أرز، [PERSON_NAME]، سلطعون، [PERSON_NAME]، كافيار"
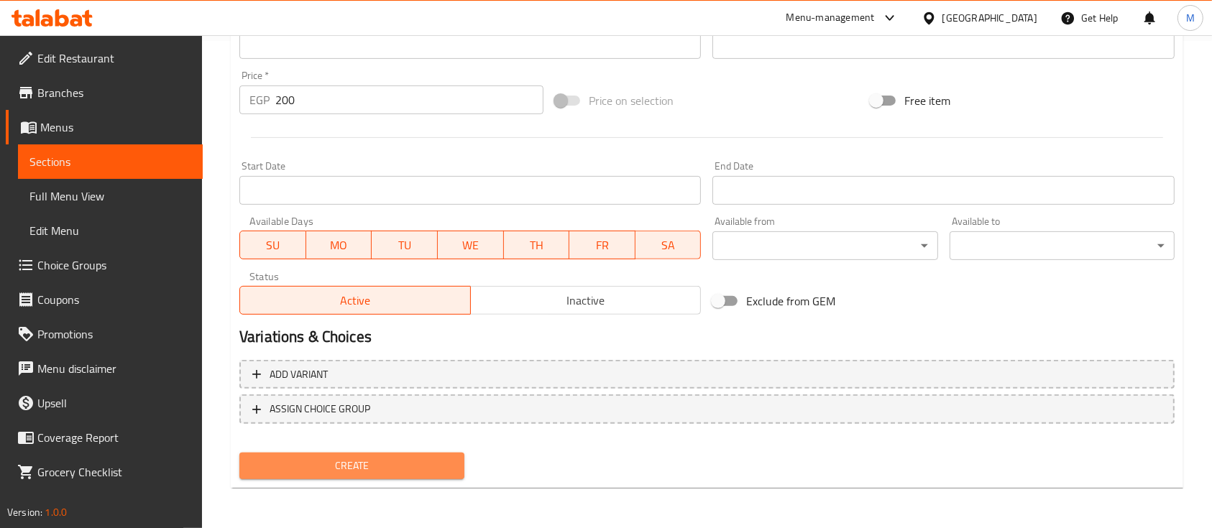
click at [370, 462] on span "Create" at bounding box center [352, 466] width 202 height 18
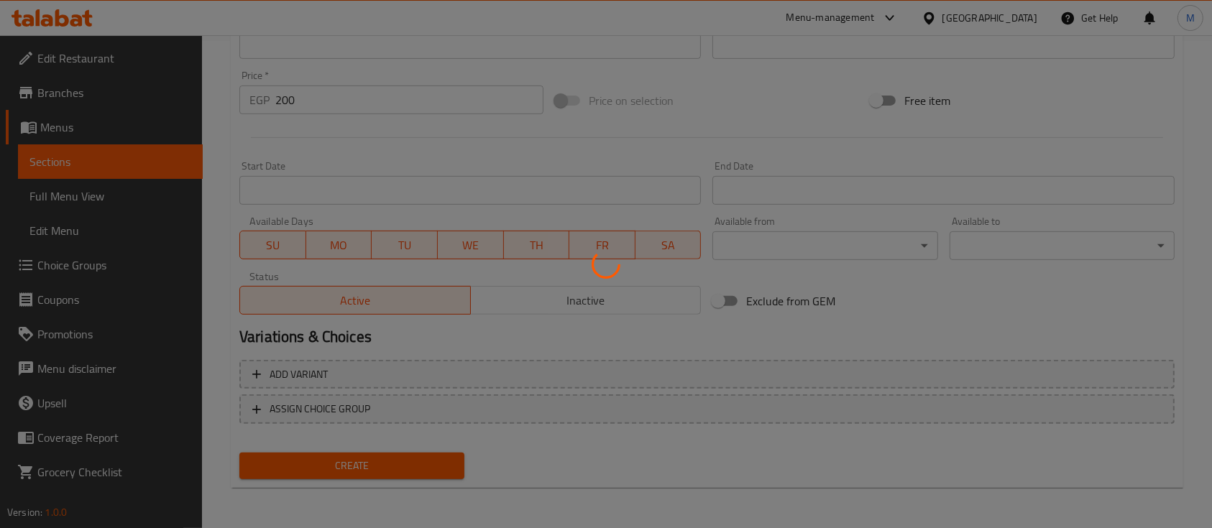
type input "0"
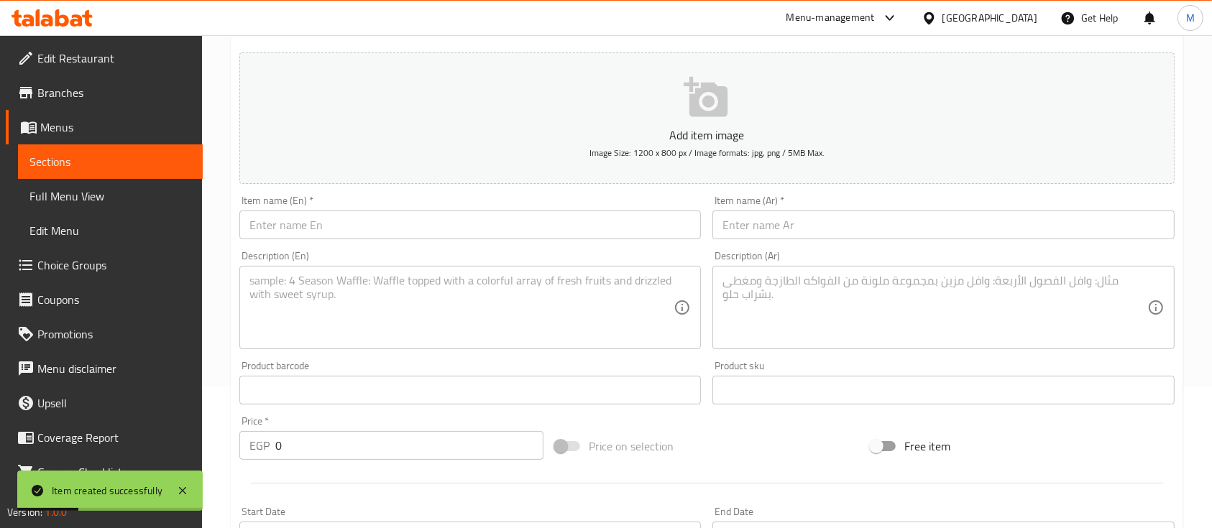
scroll to position [140, 0]
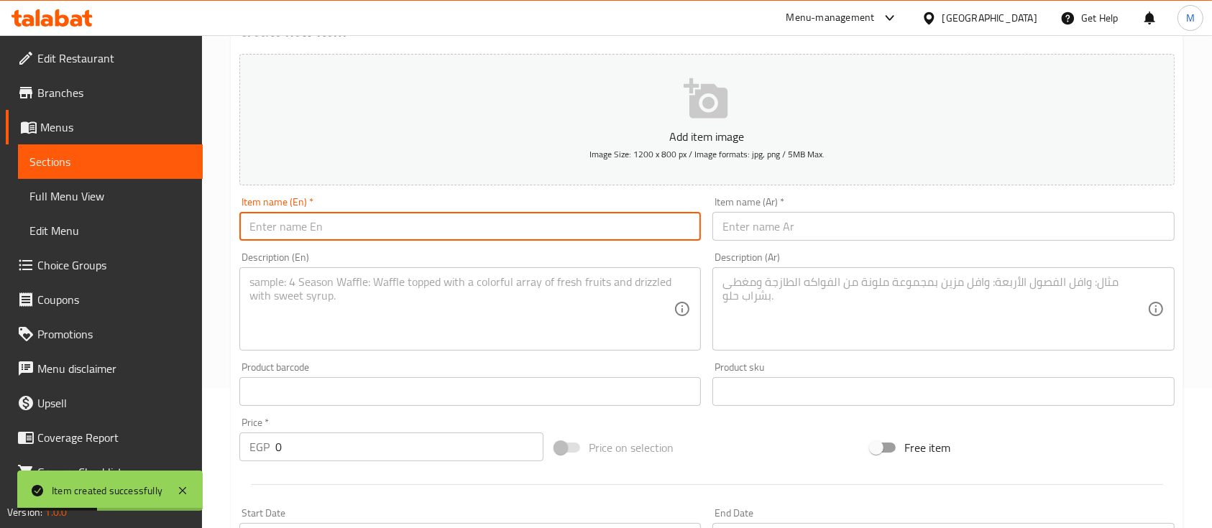
paste input "GOLDEN ROLL"
click at [274, 221] on input "text" at bounding box center [470, 226] width 462 height 29
type input "GOLDEN ROLL"
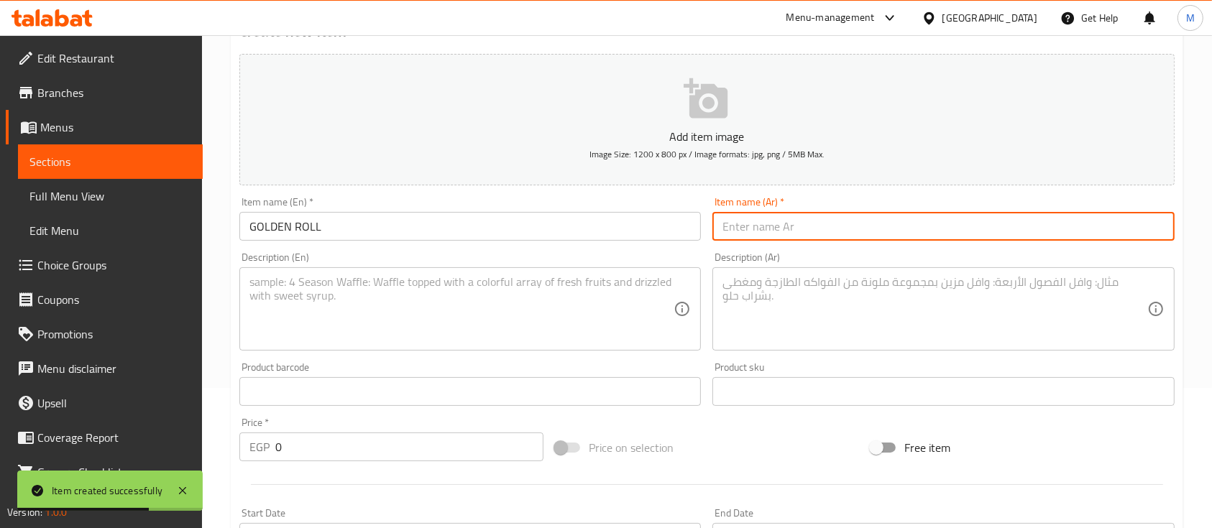
click at [809, 217] on input "text" at bounding box center [944, 226] width 462 height 29
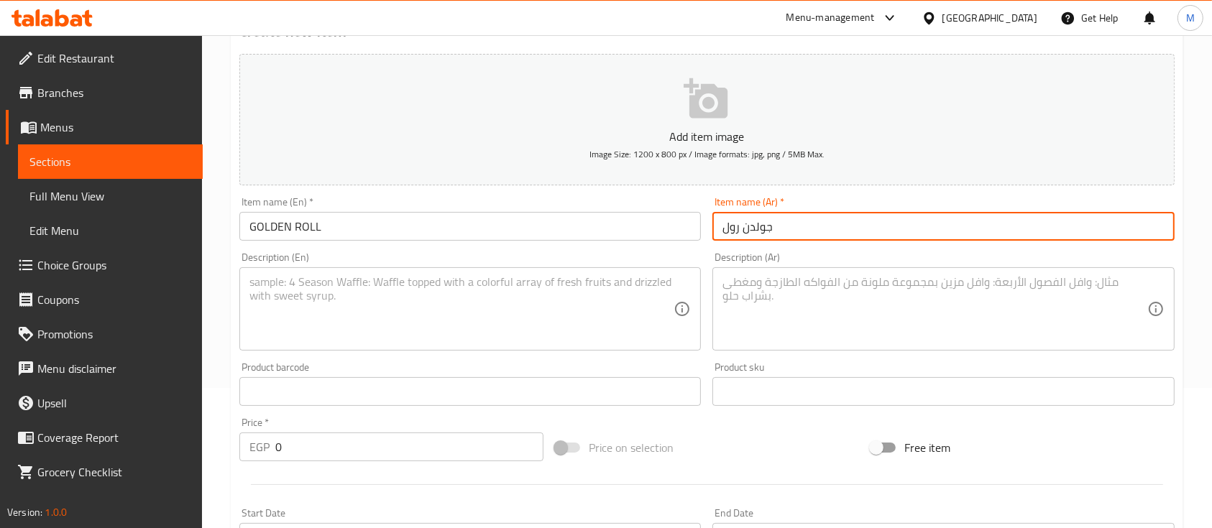
type input "جولدن رول"
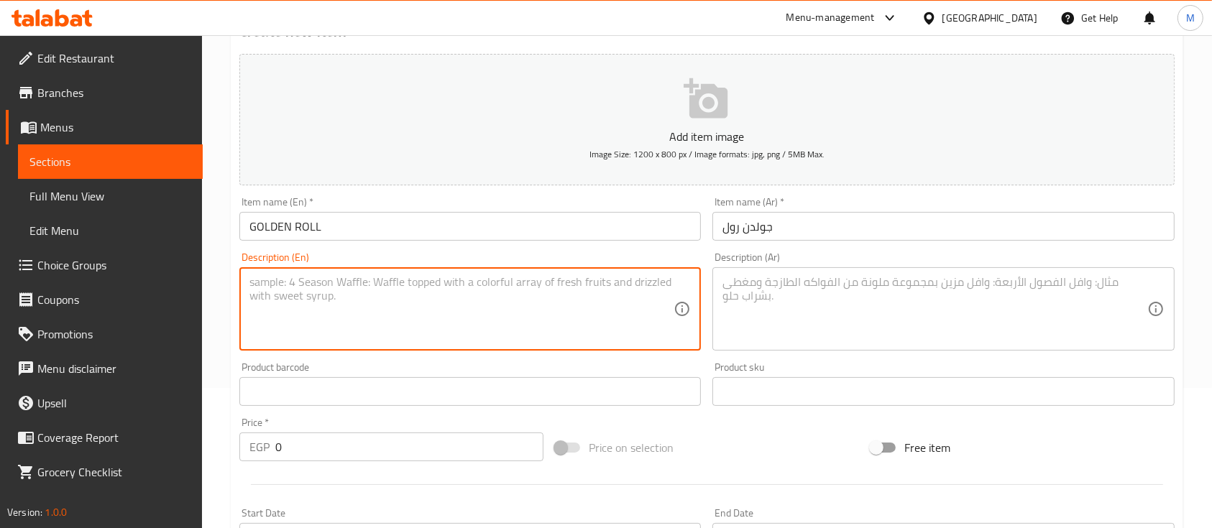
click at [518, 321] on textarea at bounding box center [462, 309] width 424 height 68
paste textarea "SALMON, CHEESE, FRIED SHRIMP"
type textarea "SALMON, CHEESE, FRIED SHRIMP"
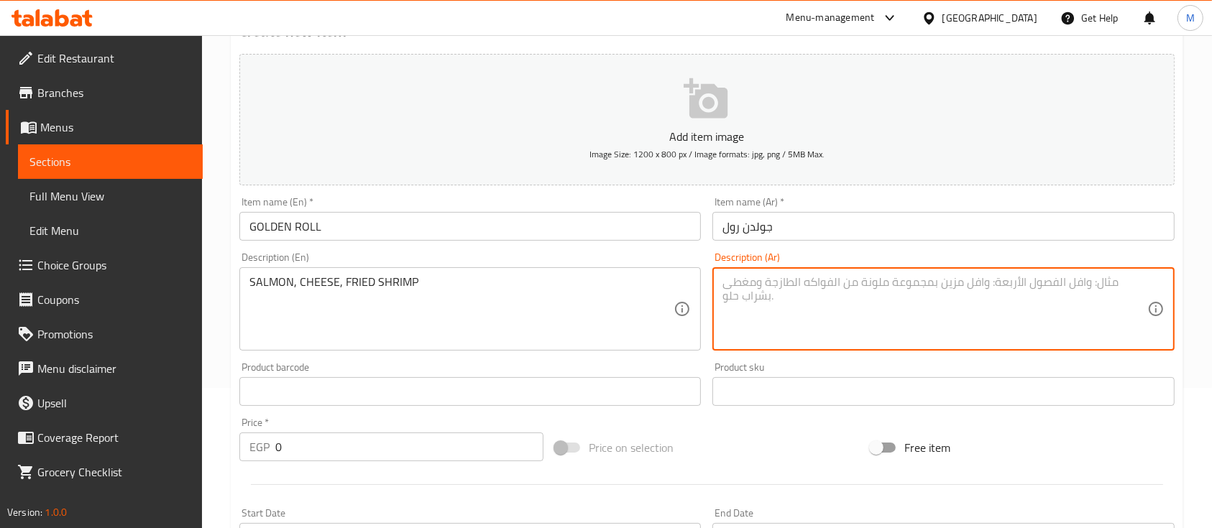
click at [800, 319] on textarea at bounding box center [935, 309] width 424 height 68
paste textarea "سمك السلمون والجبن والروبيان المقلي"
type textarea "سمك السلمون والجبن والروبيان المقلي"
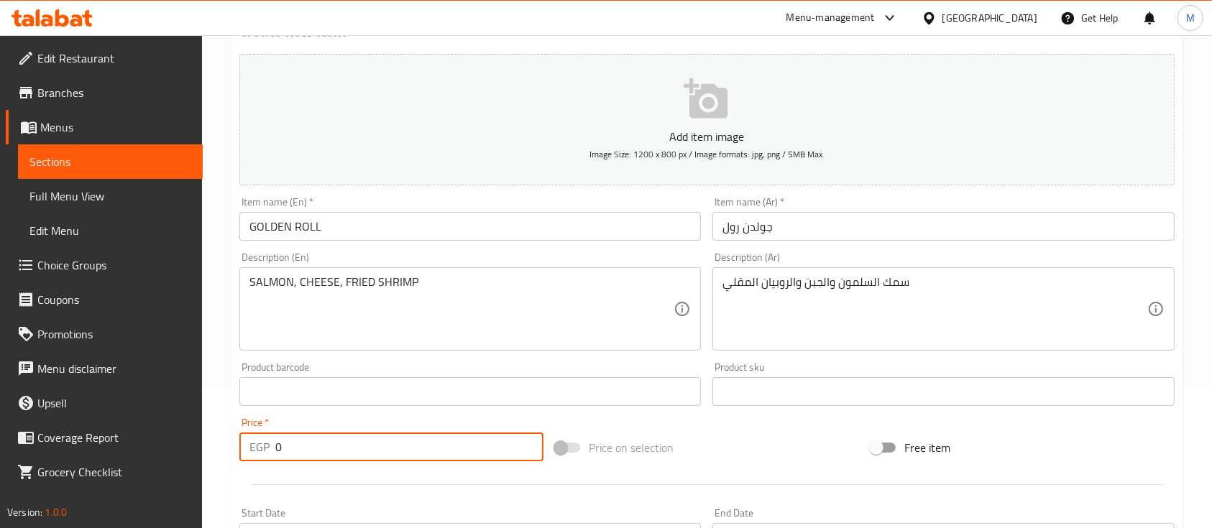
click at [323, 447] on input "0" at bounding box center [409, 447] width 268 height 29
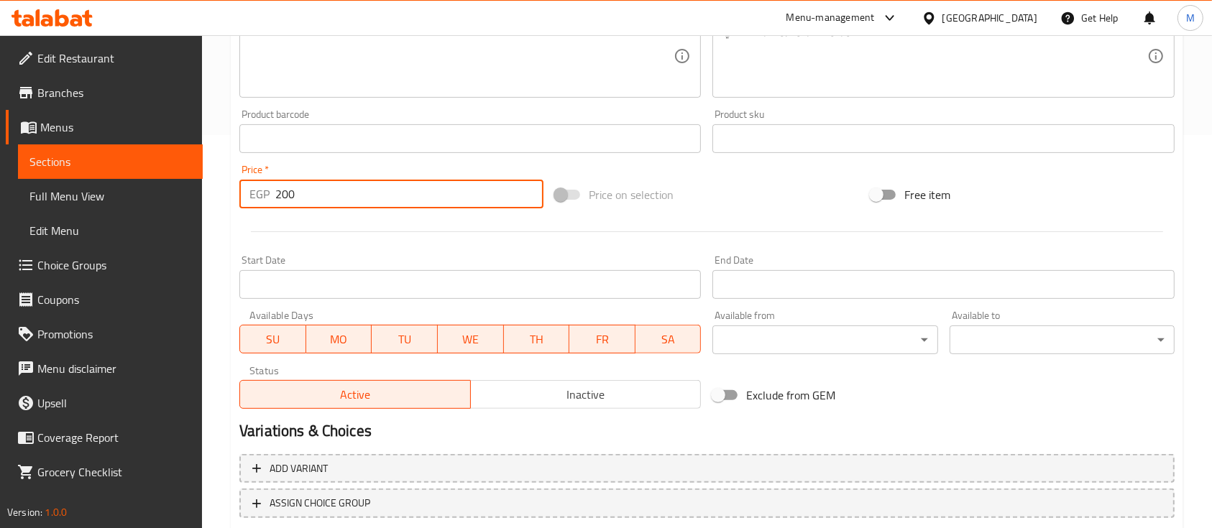
scroll to position [488, 0]
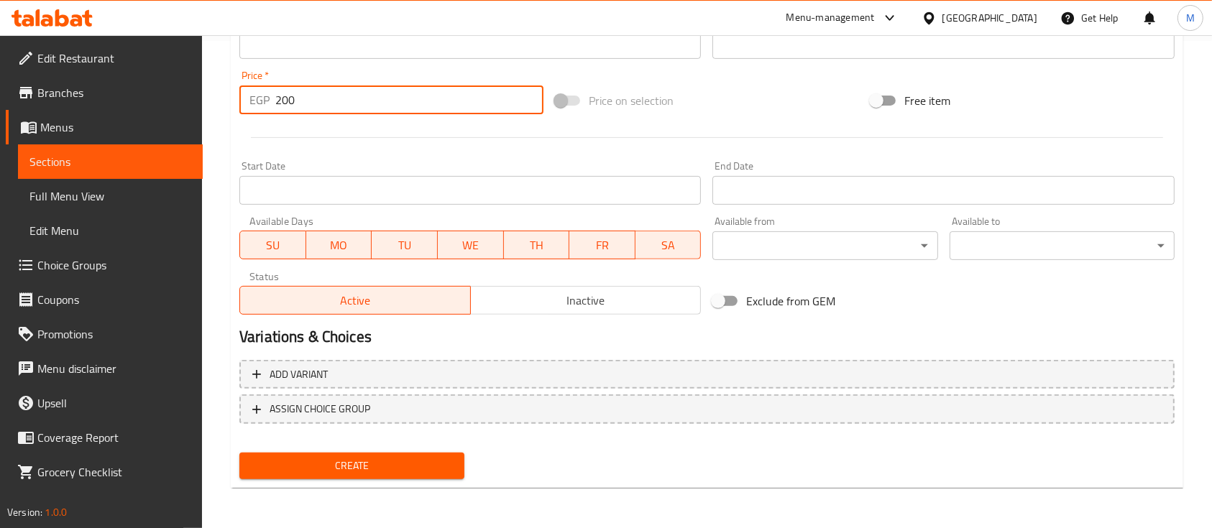
type input "200"
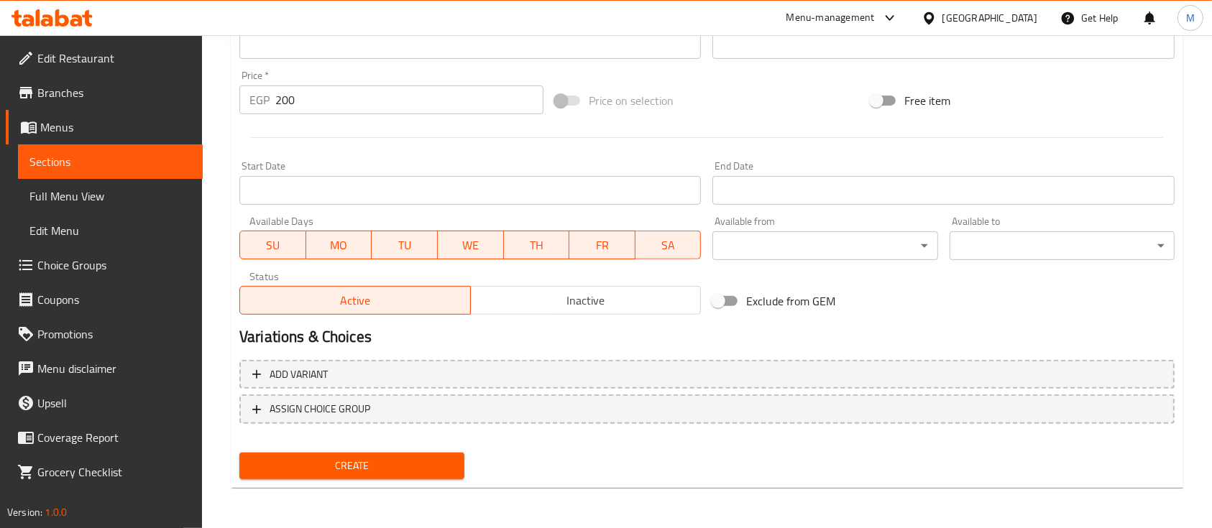
click at [365, 485] on div "Create" at bounding box center [352, 466] width 237 height 38
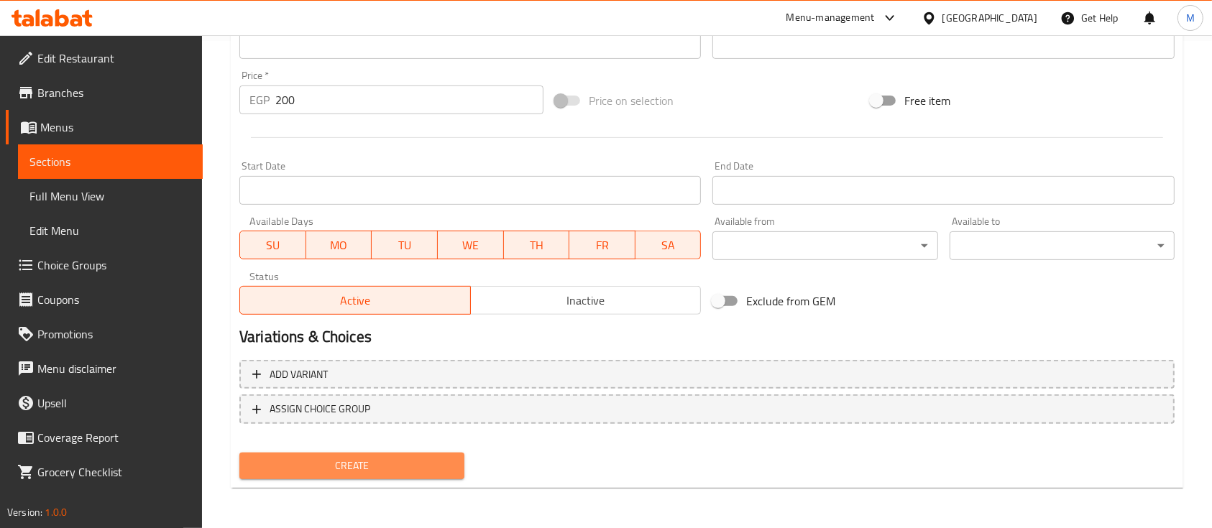
click at [362, 476] on button "Create" at bounding box center [351, 466] width 225 height 27
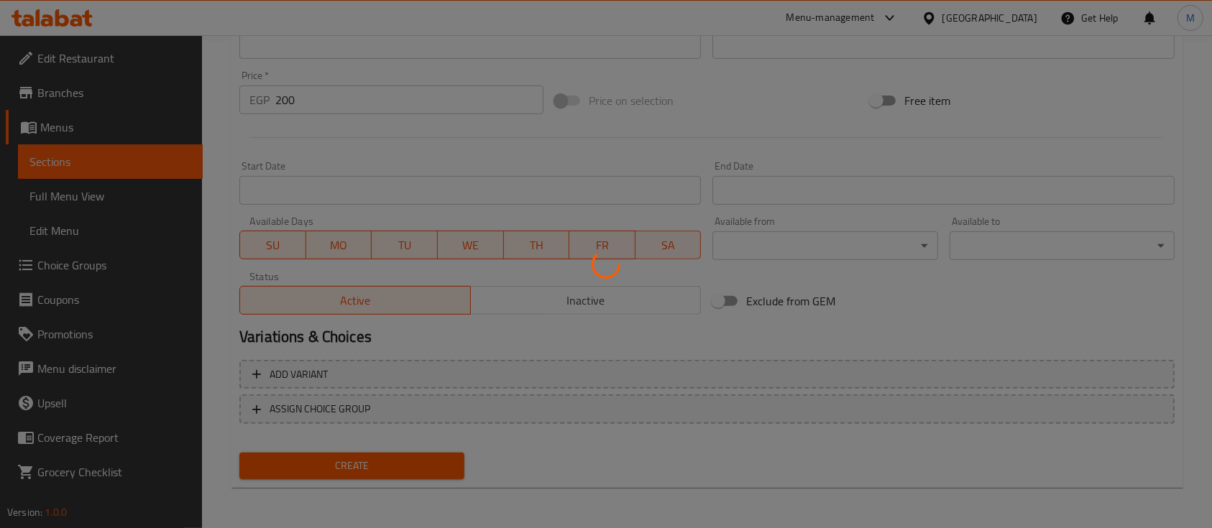
type input "0"
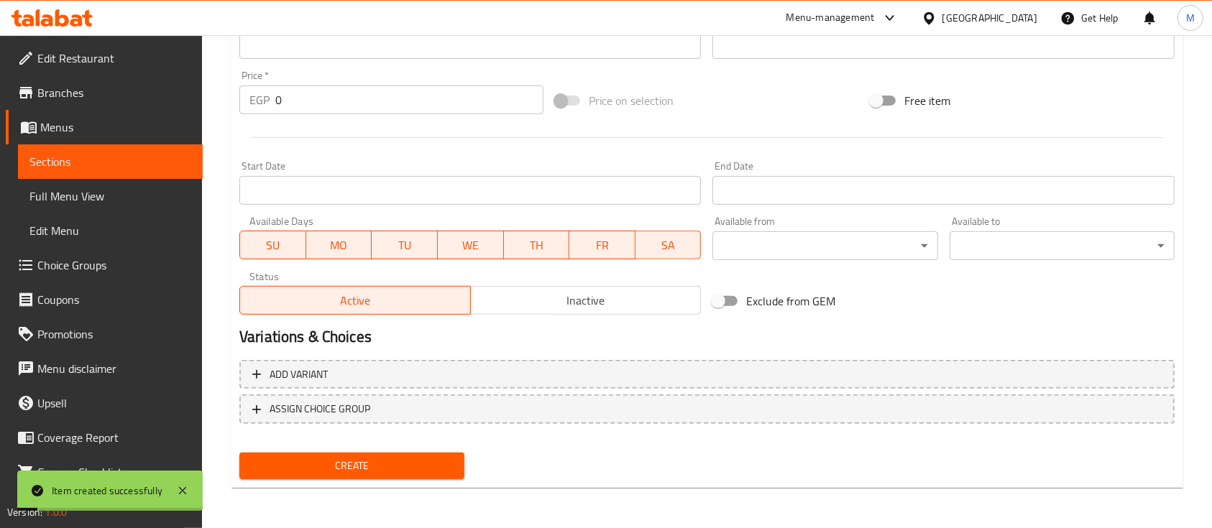
scroll to position [0, 0]
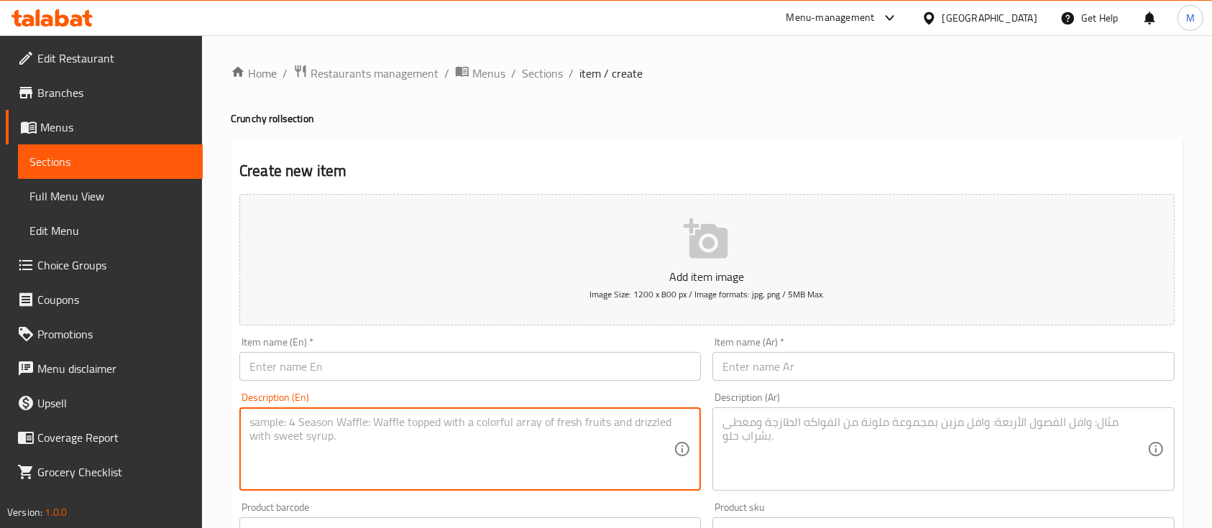
paste textarea "CRAB. CHEESE.TERIYAKI SPICY MAYONNASE"
type textarea "CRAB. CHEESE.TERIYAKI SPICY MAYONNASE"
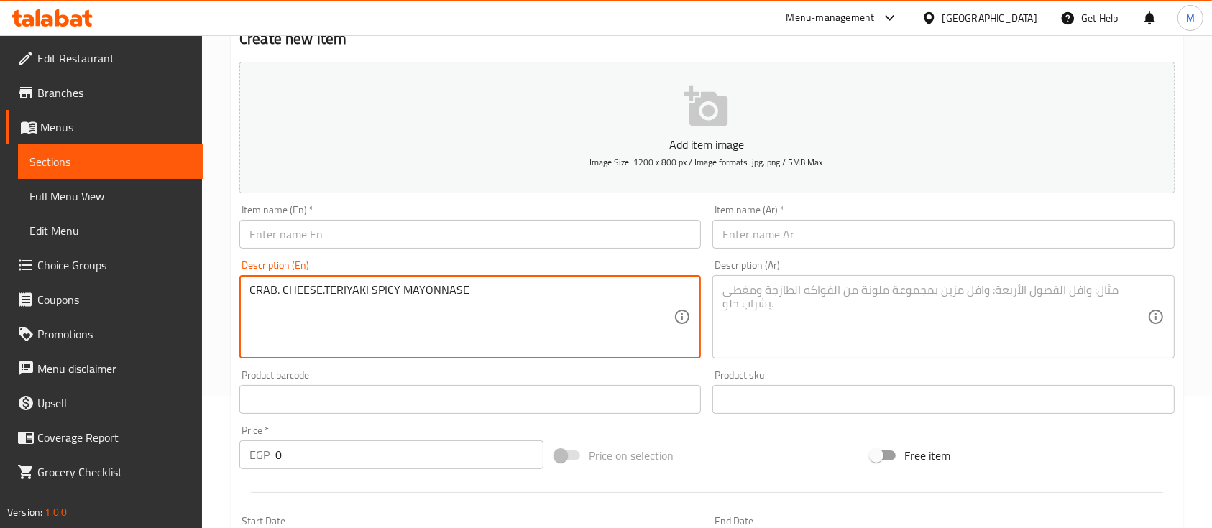
scroll to position [134, 0]
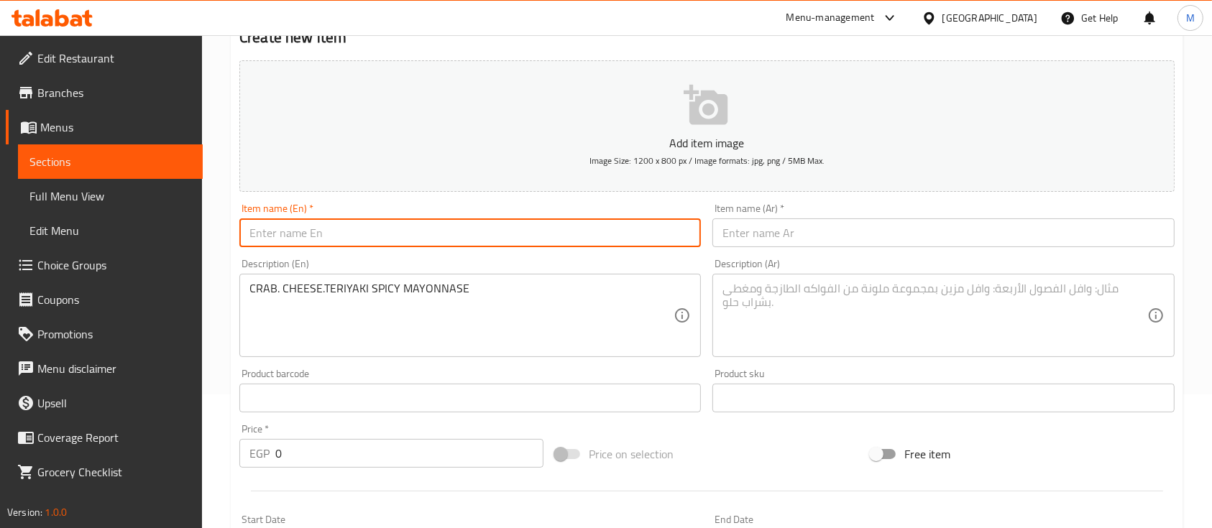
click at [374, 226] on input "text" at bounding box center [470, 233] width 462 height 29
paste input "PHILADELPHIA CRAB CRUNCH"
type input "PHILADELPHIA CRAB CRUNCH"
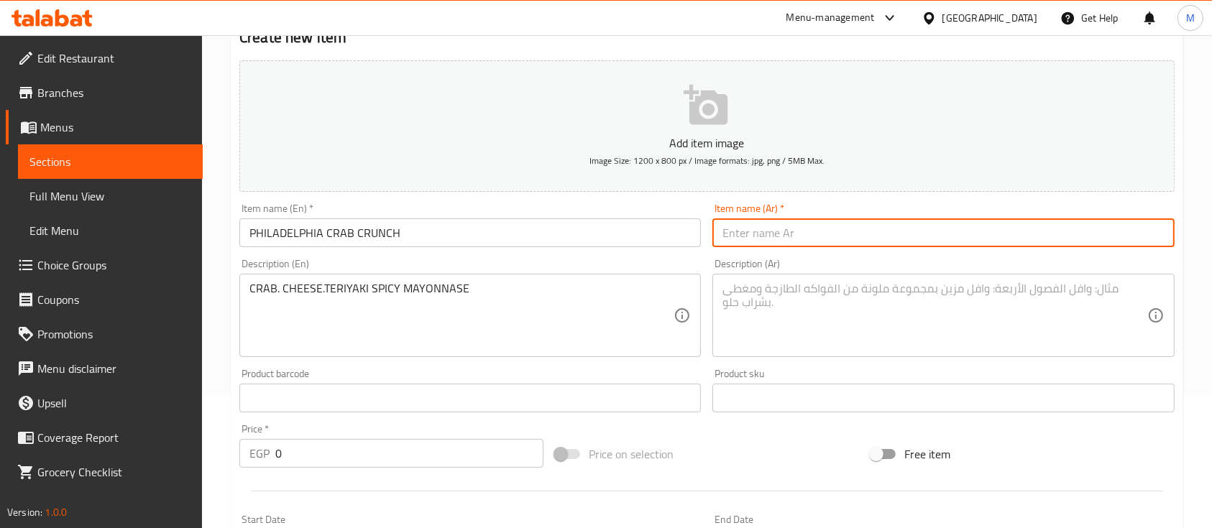
click at [810, 224] on input "text" at bounding box center [944, 233] width 462 height 29
paste input "فيلادلفيا كراب كرانش"
type input "فيلادلفيا كراب كرانش"
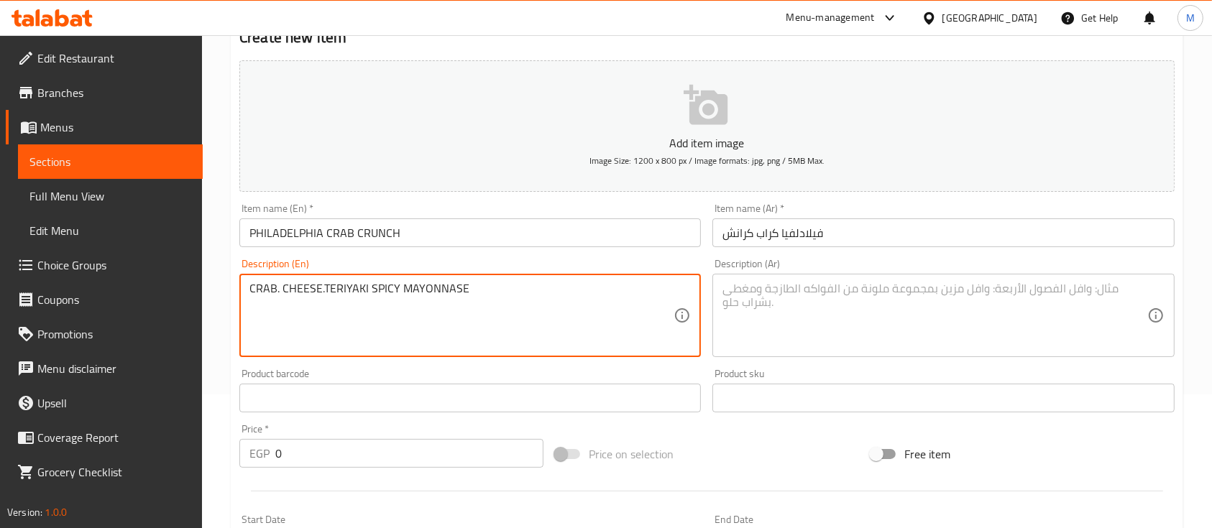
click at [460, 297] on textarea "CRAB. CHEESE.TERIYAKI SPICY MAYONNASE" at bounding box center [462, 316] width 424 height 68
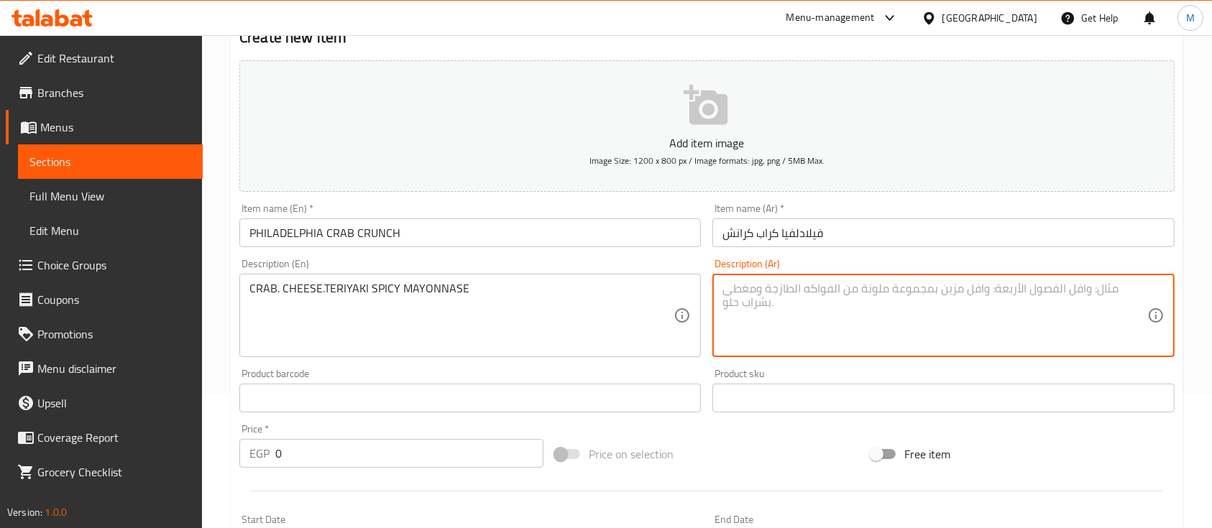
click at [827, 312] on textarea at bounding box center [935, 316] width 424 height 68
paste textarea "سلطعون، [PERSON_NAME]، مايونيز ترياكي حار"
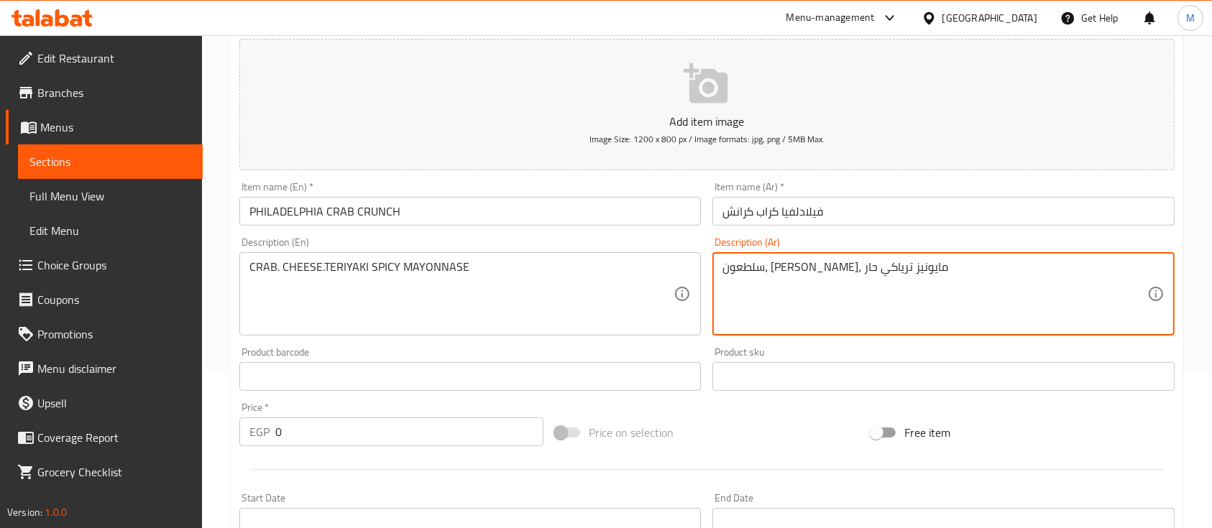
type textarea "سلطعون، [PERSON_NAME]، مايونيز ترياكي حار"
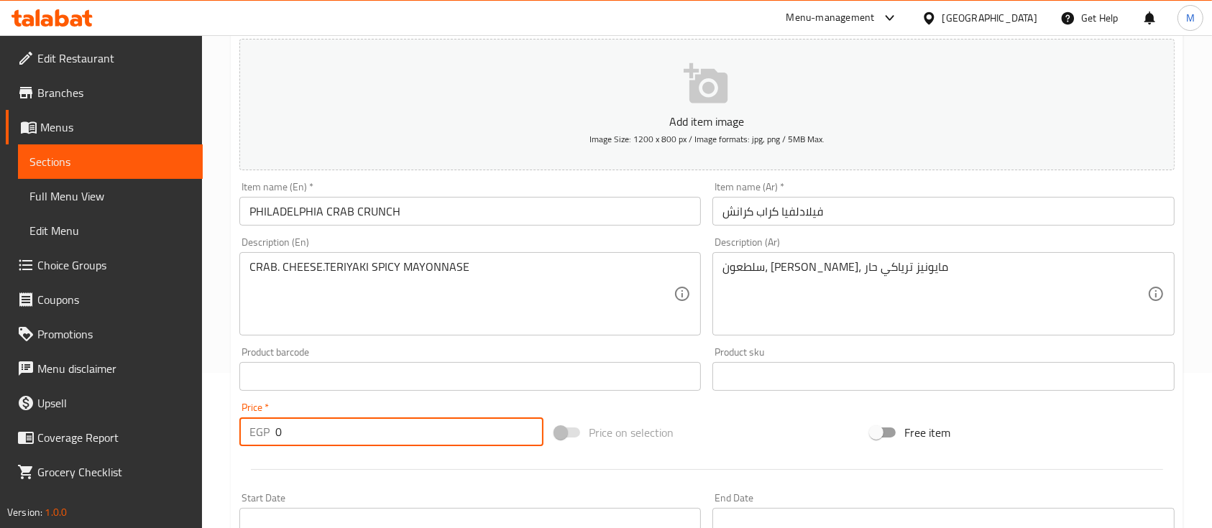
click at [331, 436] on input "0" at bounding box center [409, 432] width 268 height 29
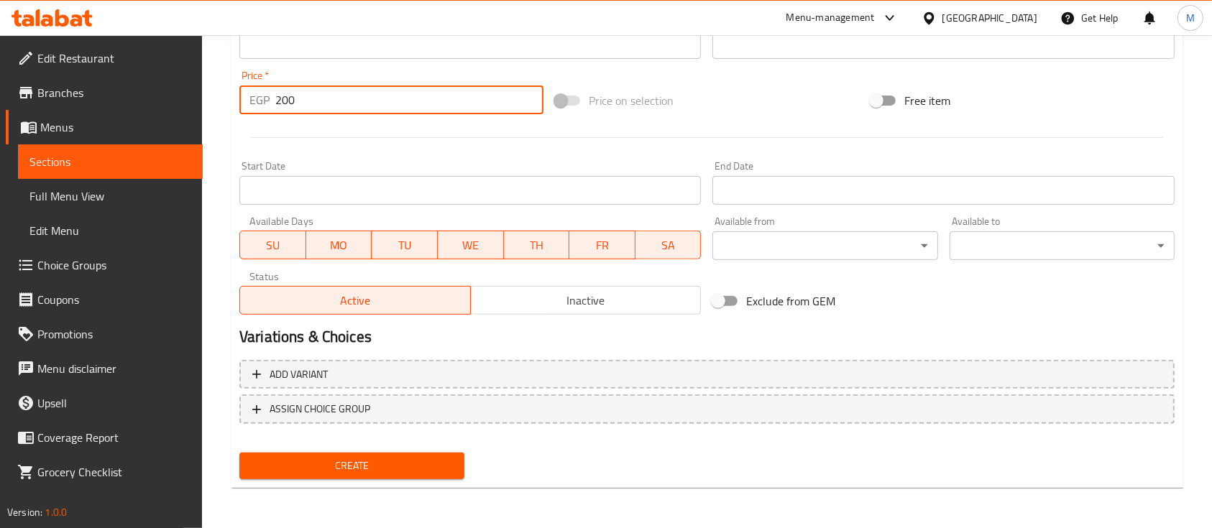
type input "200"
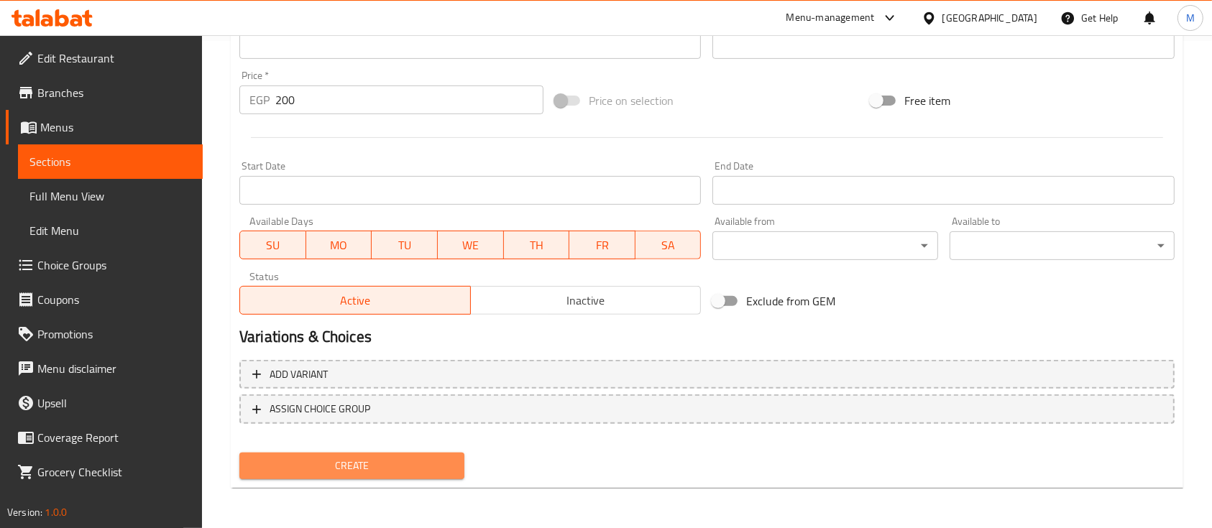
click at [349, 465] on span "Create" at bounding box center [352, 466] width 202 height 18
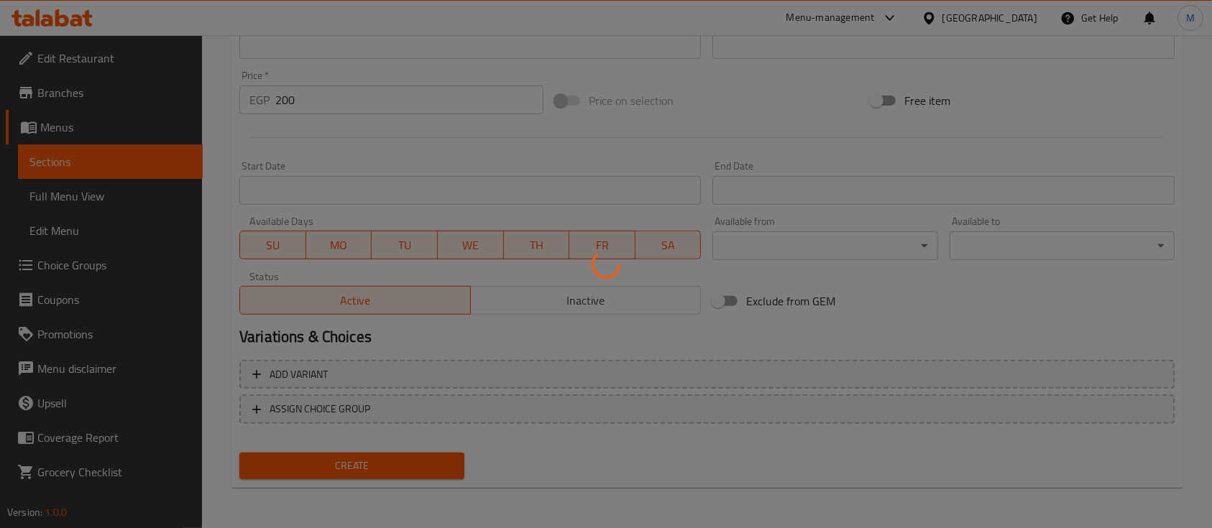
type input "0"
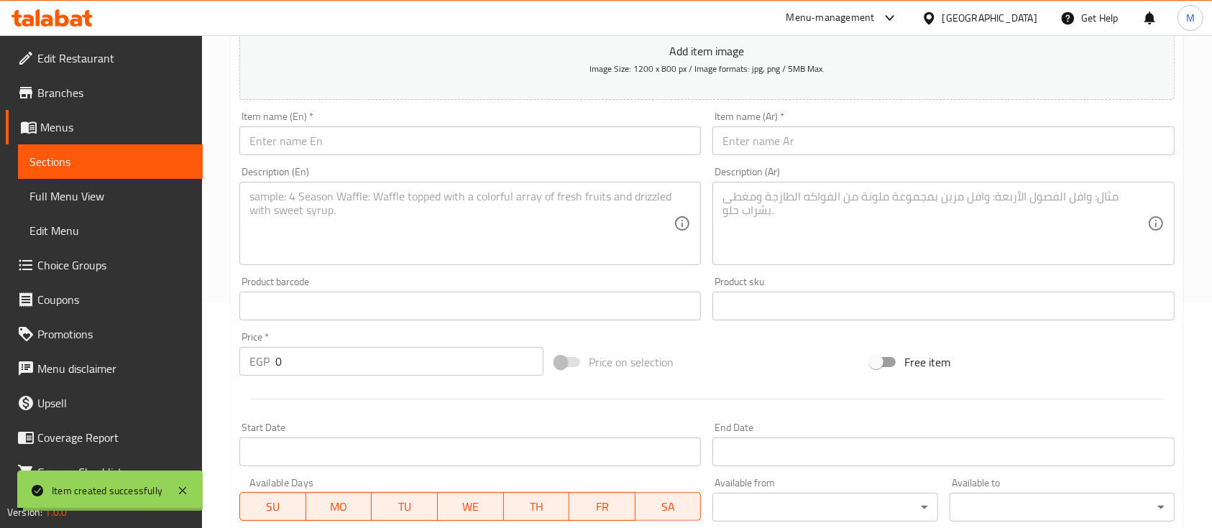
scroll to position [127, 0]
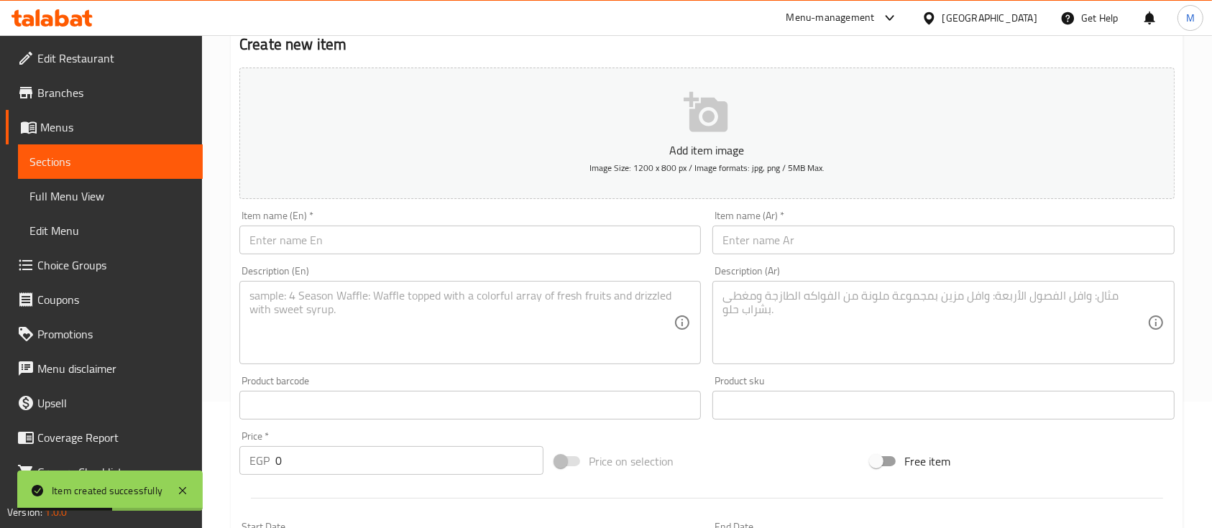
click at [344, 286] on div "Description (En)" at bounding box center [470, 322] width 462 height 83
paste textarea "SHRIMP, CHEESE. TERIYAKI SPICY MAYONNASE"
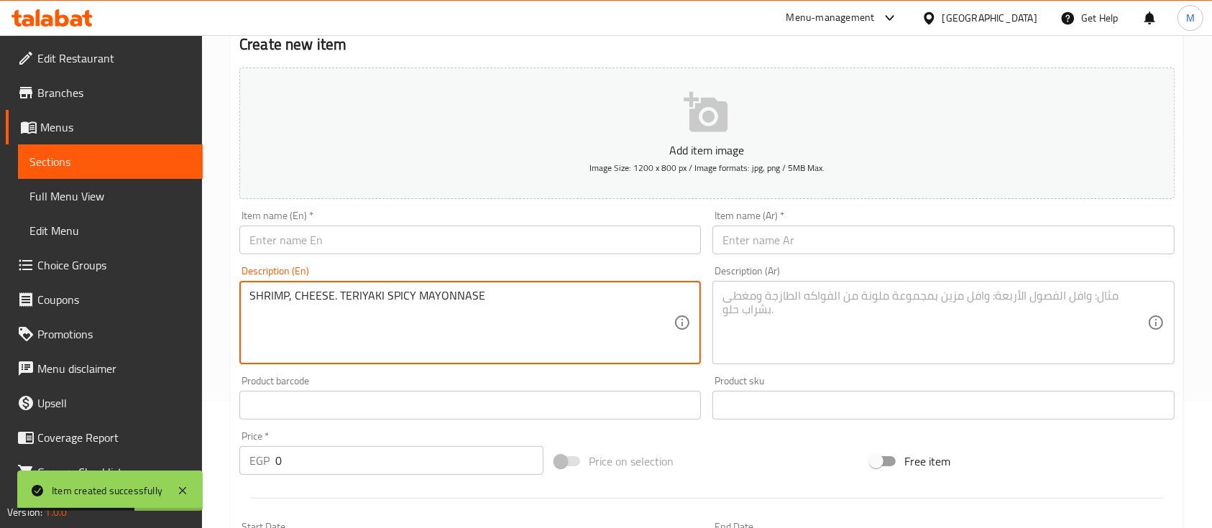
drag, startPoint x: 521, startPoint y: 317, endPoint x: 50, endPoint y: 267, distance: 472.9
click at [50, 267] on div "Edit Restaurant Branches Menus Sections Full Menu View Edit Menu Choice Groups …" at bounding box center [606, 399] width 1212 height 981
type textarea "SHRIMP, CHEESE. TERIYAKI SPICY MAYONNASE"
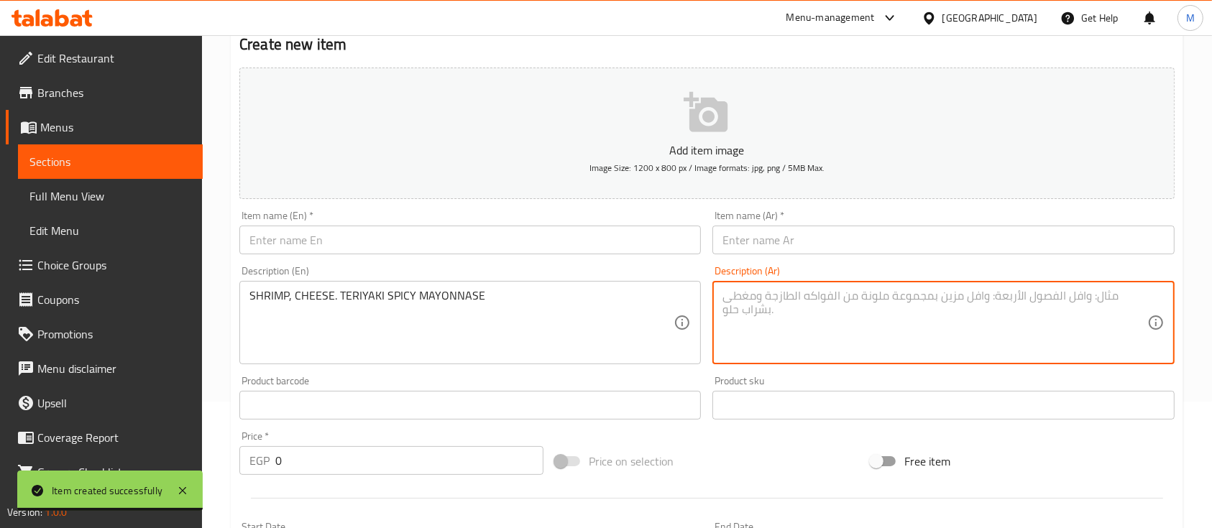
click at [794, 311] on textarea at bounding box center [935, 323] width 424 height 68
paste textarea "روبيان، جبن، مايونيز [PERSON_NAME]"
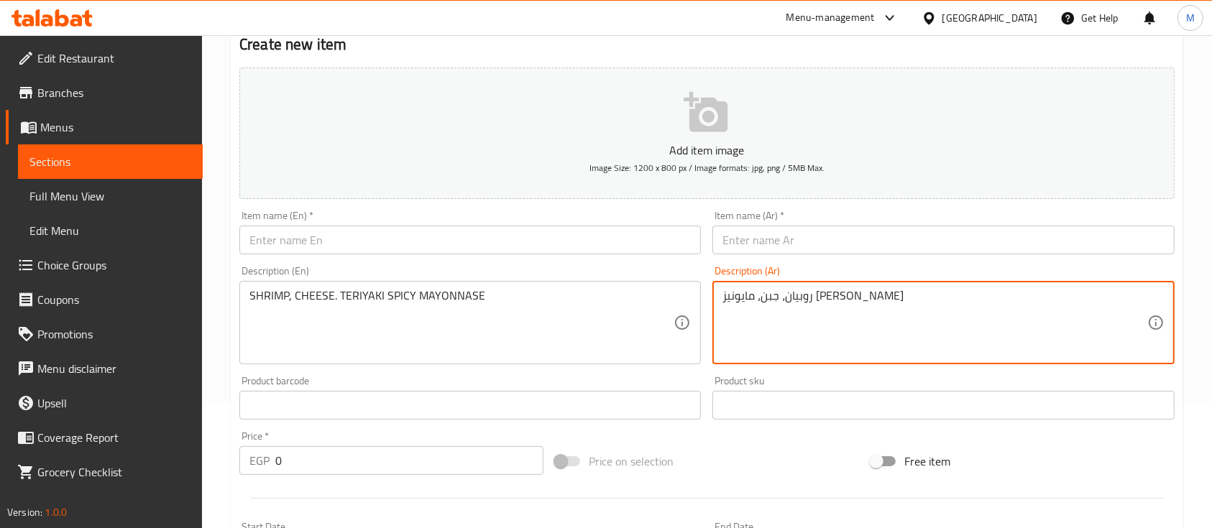
type textarea "روبيان، جبن، مايونيز [PERSON_NAME]"
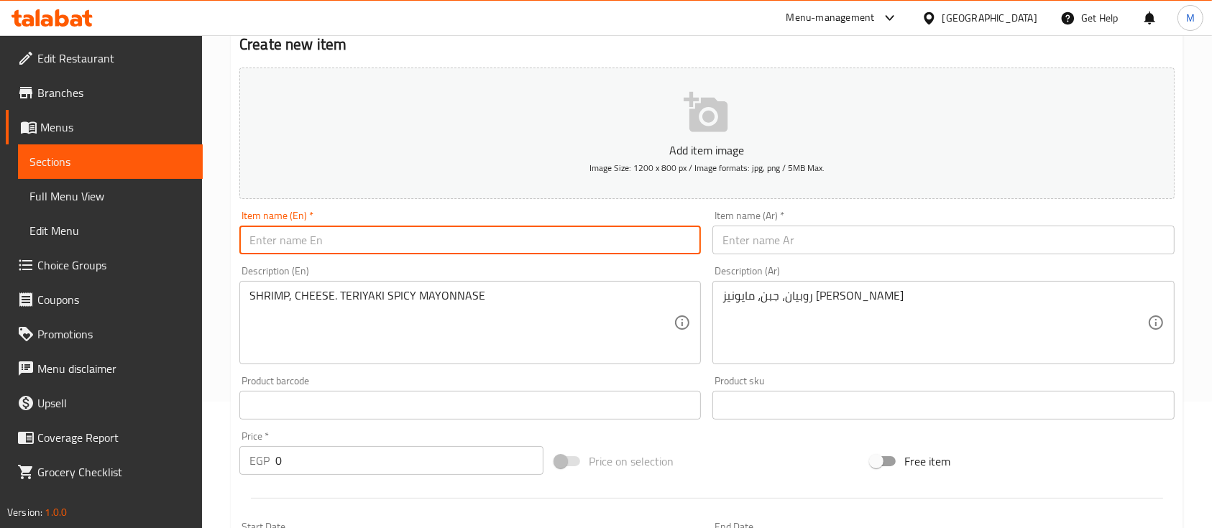
click at [447, 250] on input "text" at bounding box center [470, 240] width 462 height 29
paste input "CRUNCHY PHILADELPHIA"
drag, startPoint x: 422, startPoint y: 244, endPoint x: 83, endPoint y: 205, distance: 340.9
click at [83, 205] on div "Edit Restaurant Branches Menus Sections Full Menu View Edit Menu Choice Groups …" at bounding box center [606, 399] width 1212 height 981
type input "CRUNCHY PHILADELPHIA ROLL"
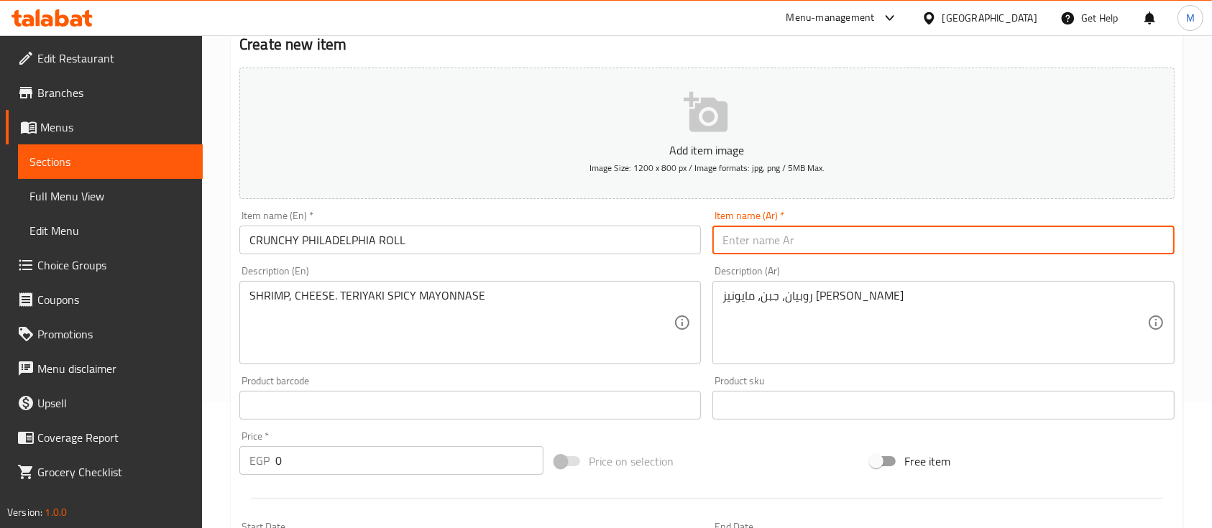
click at [750, 248] on input "text" at bounding box center [944, 240] width 462 height 29
paste input "لفائف فيلادلفيا المقرمشة"
click at [836, 233] on input "لفائف فيلادلفيا المقرمشة" at bounding box center [944, 240] width 462 height 29
click at [742, 235] on input "فيلادلفيا المقرمشة" at bounding box center [944, 240] width 462 height 29
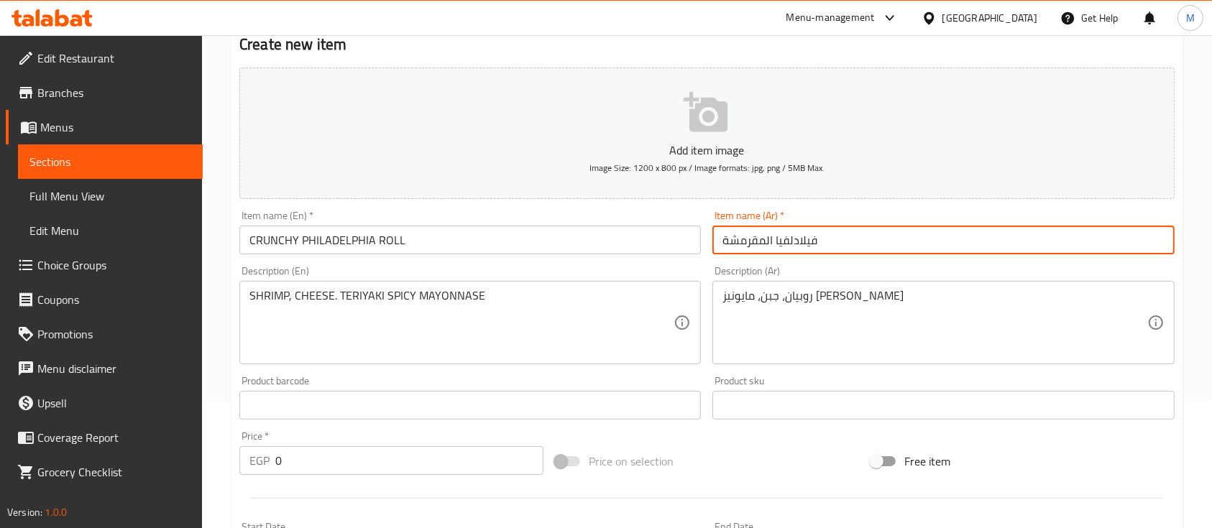
click at [742, 235] on input "فيلادلفيا المقرمشة" at bounding box center [944, 240] width 462 height 29
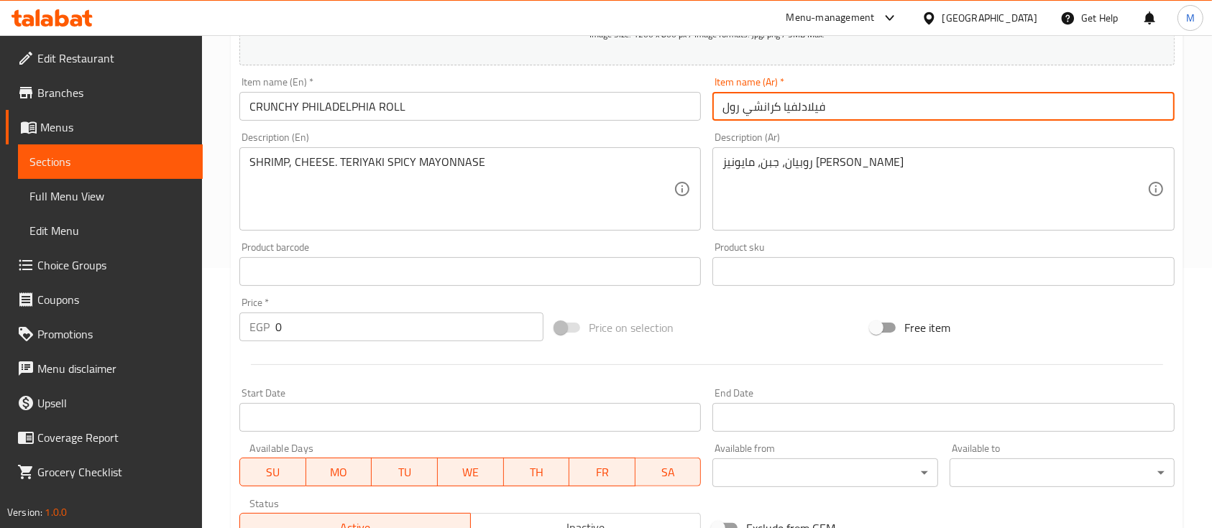
scroll to position [261, 0]
type input "فيلادلفيا كرانشي رول"
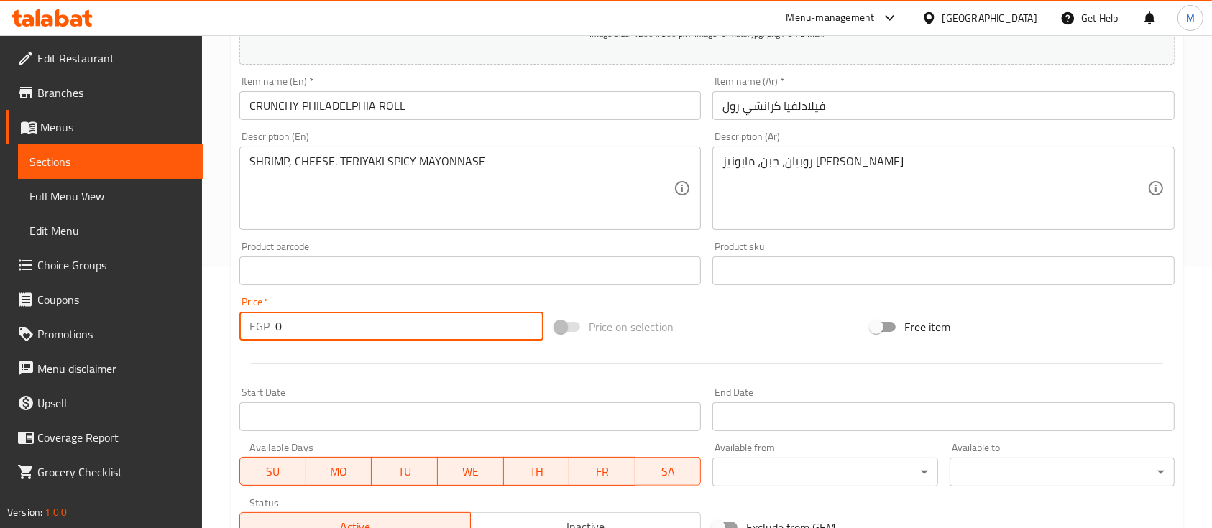
click at [338, 331] on input "0" at bounding box center [409, 326] width 268 height 29
type input "200"
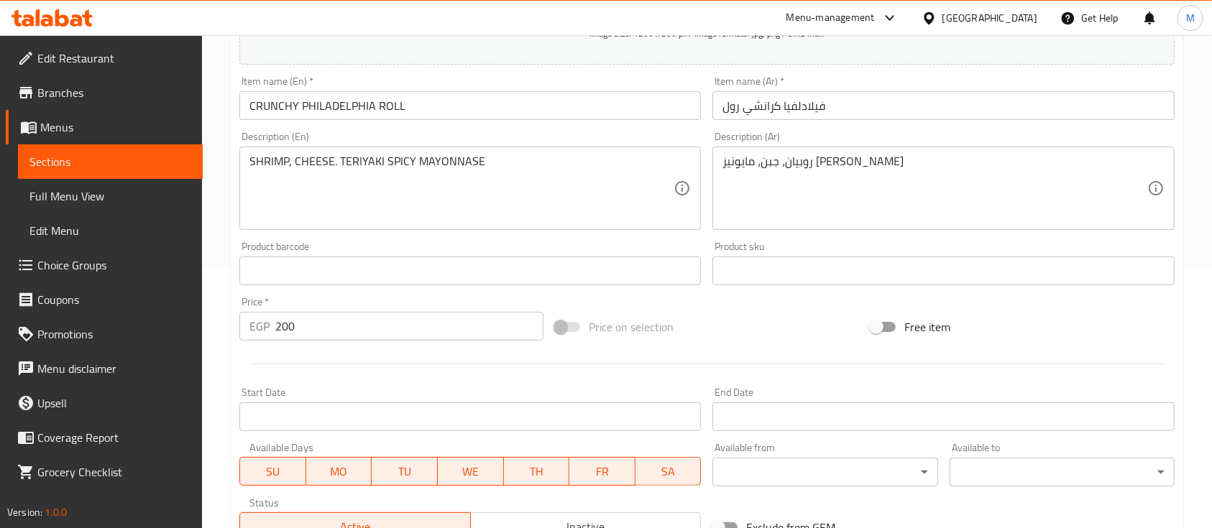
click at [370, 373] on div at bounding box center [707, 364] width 947 height 35
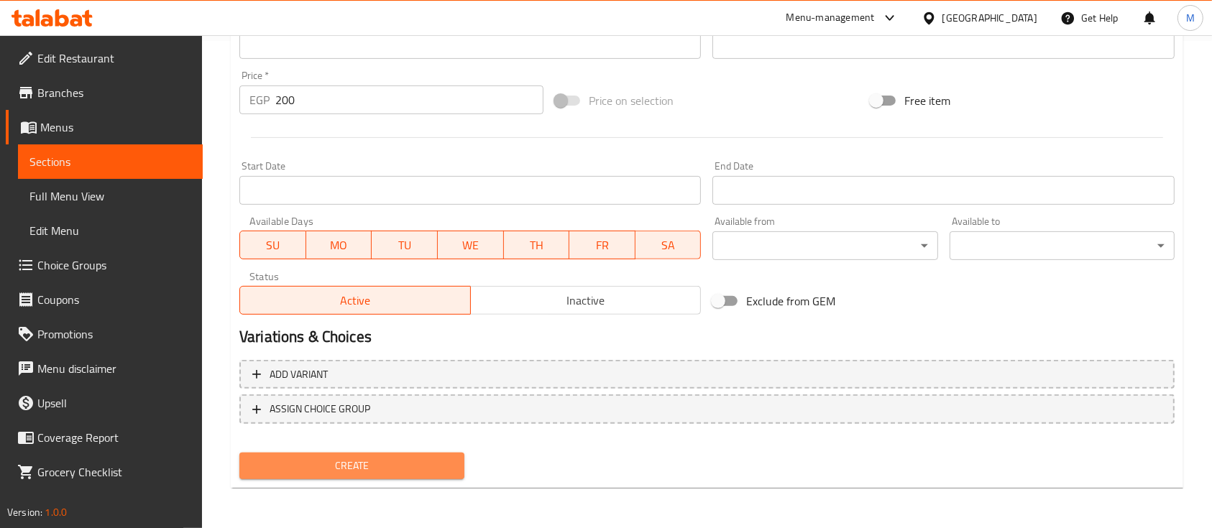
click at [409, 456] on button "Create" at bounding box center [351, 466] width 225 height 27
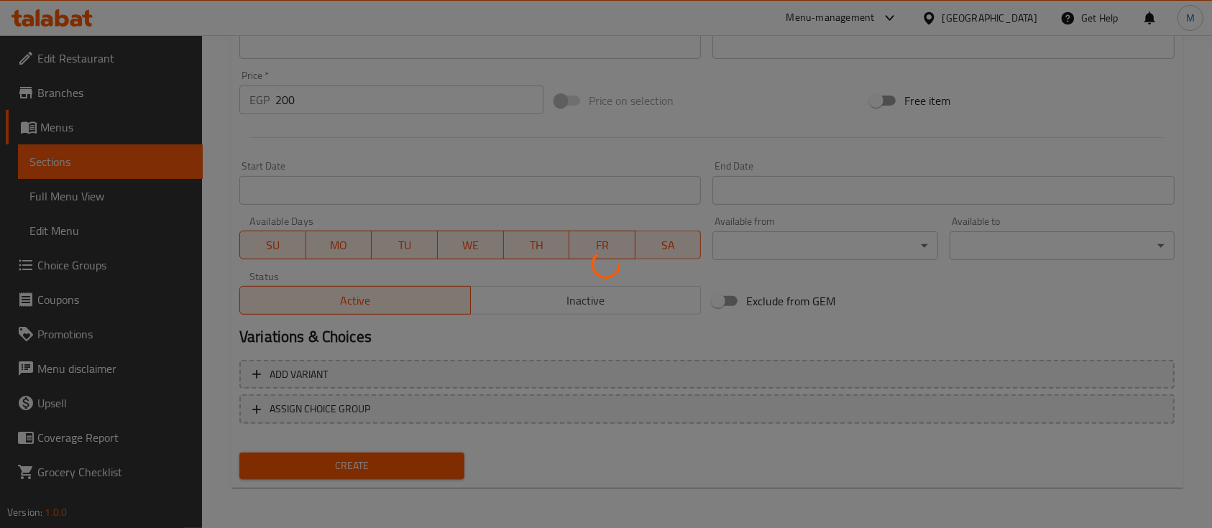
scroll to position [0, 0]
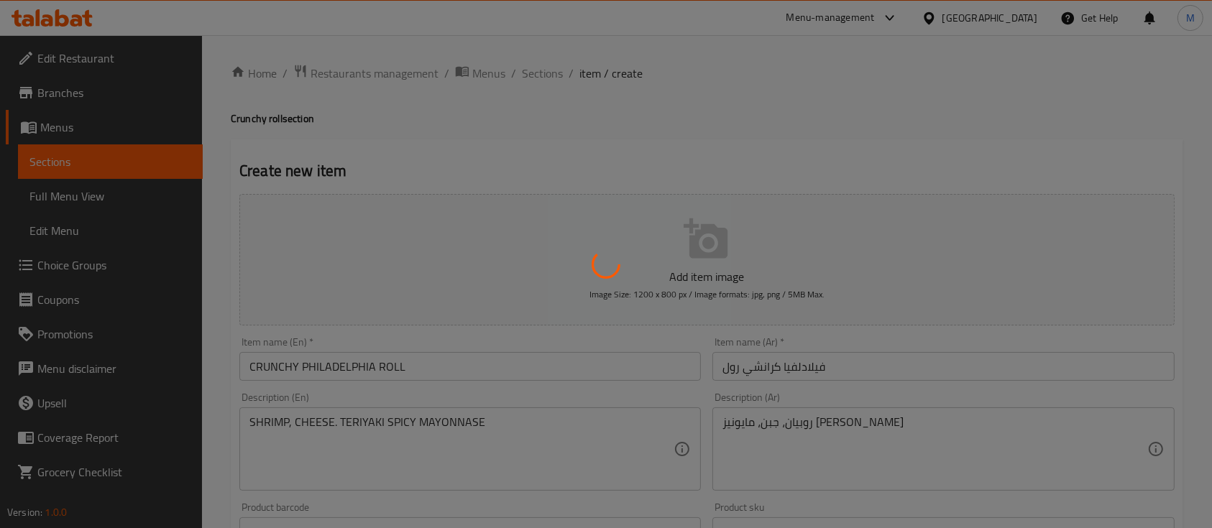
type input "0"
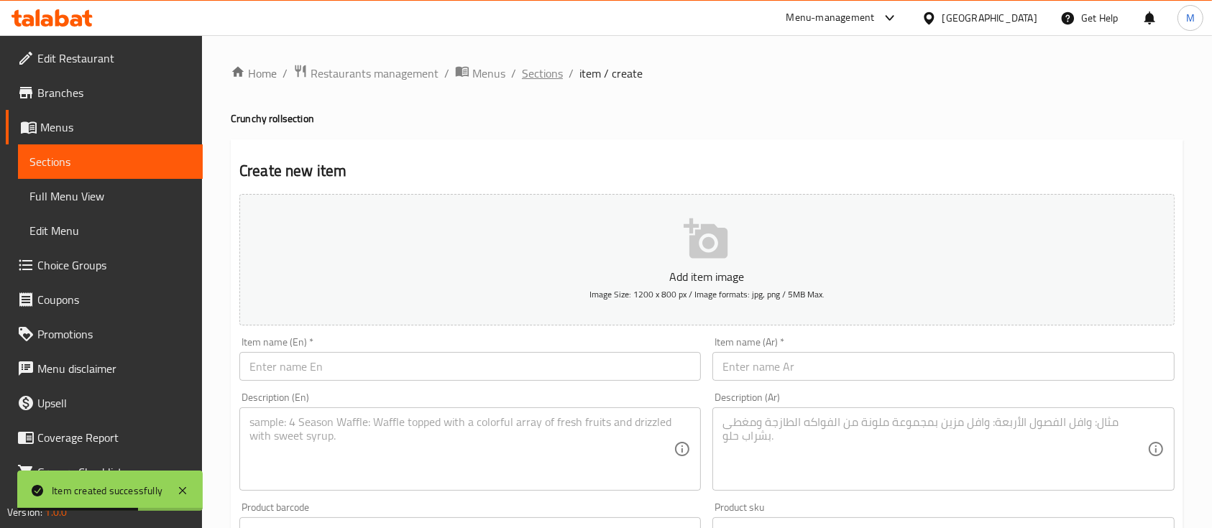
click at [537, 76] on span "Sections" at bounding box center [542, 73] width 41 height 17
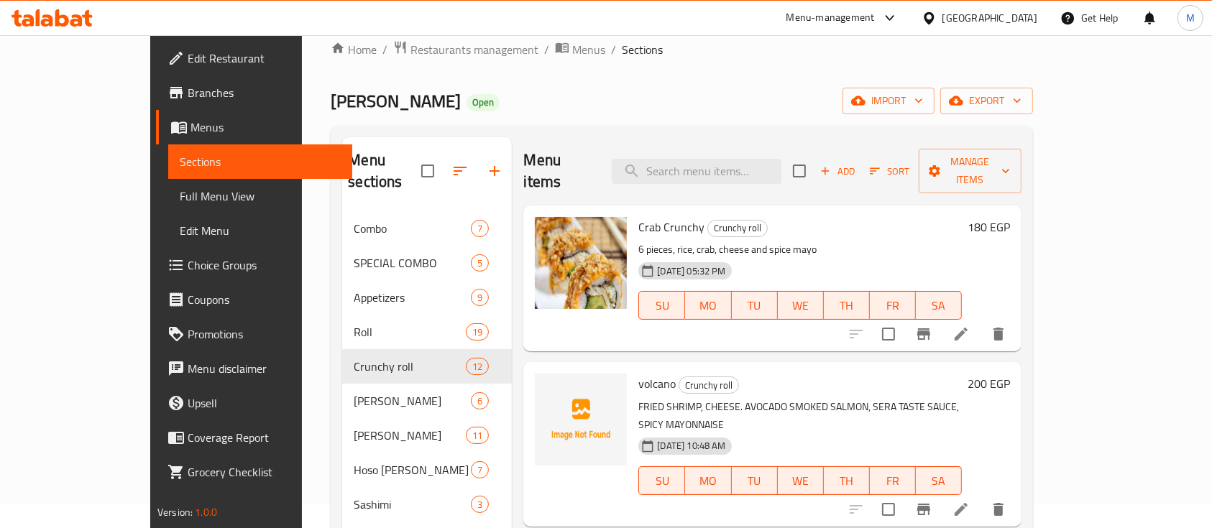
scroll to position [23, 0]
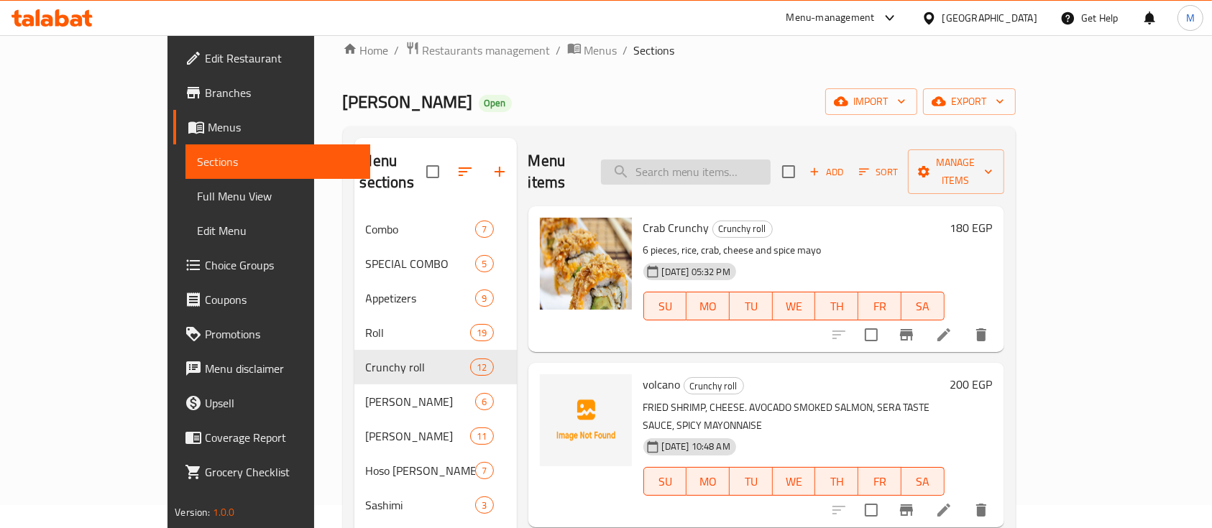
click at [689, 160] on input "search" at bounding box center [686, 172] width 170 height 25
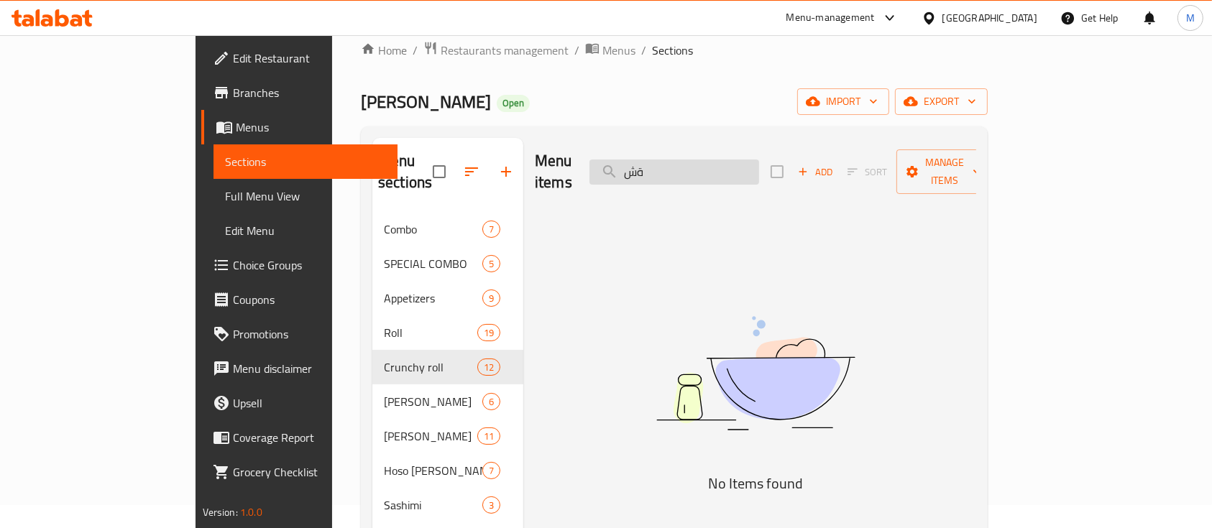
type input "ة"
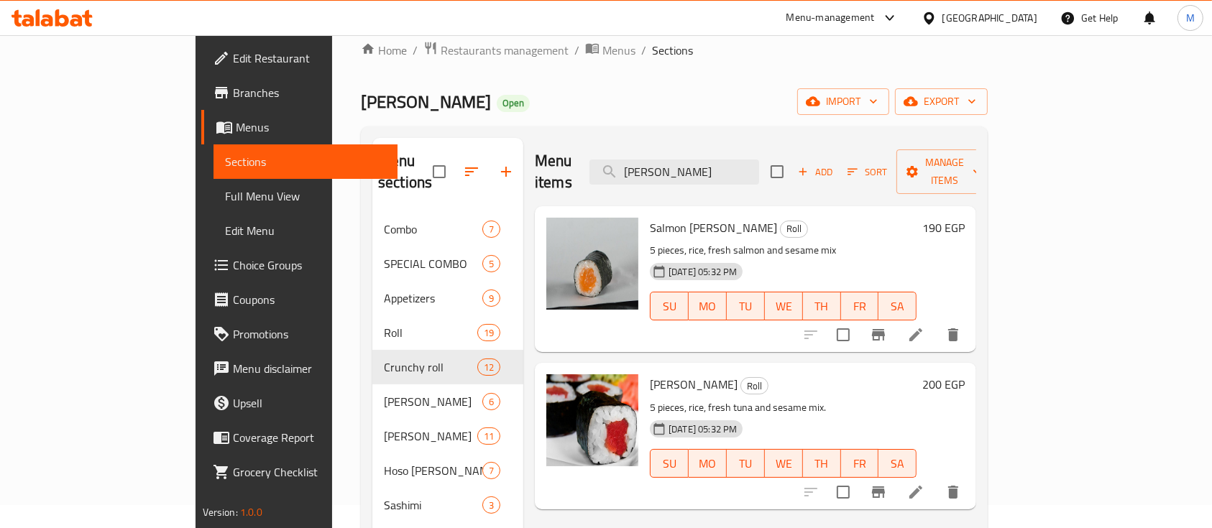
type input "[PERSON_NAME]"
